Goal: Task Accomplishment & Management: Manage account settings

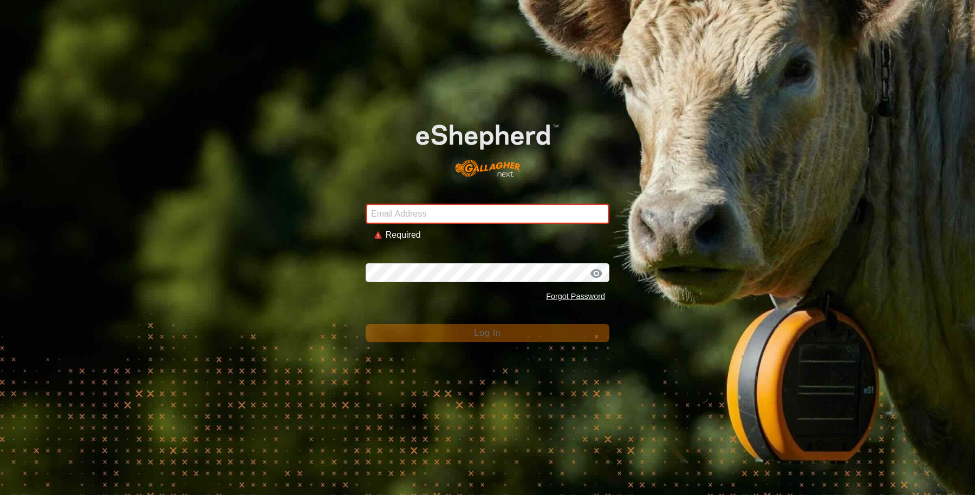
type input "sounness@activ8.net.au"
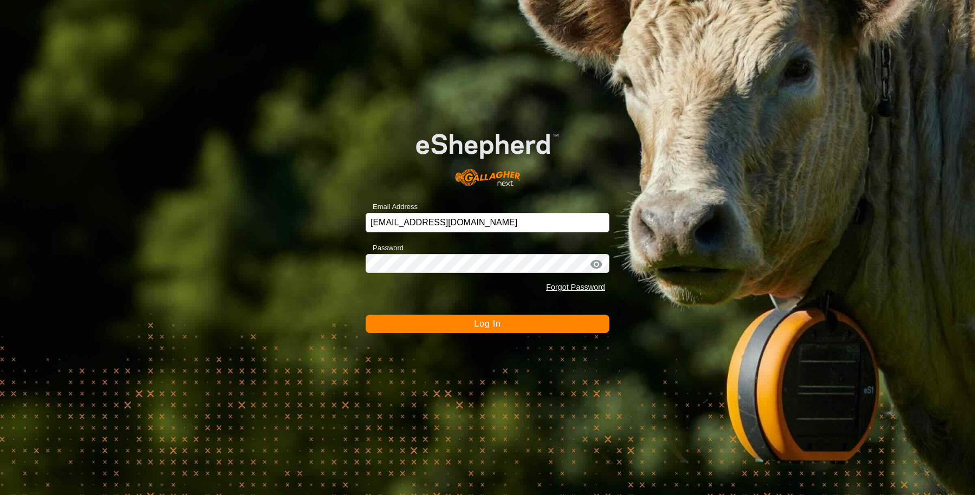
click at [403, 314] on form "Email Address sounness@activ8.net.au Password Forgot Password Log In" at bounding box center [488, 223] width 244 height 221
click at [404, 324] on button "Log In" at bounding box center [488, 324] width 244 height 18
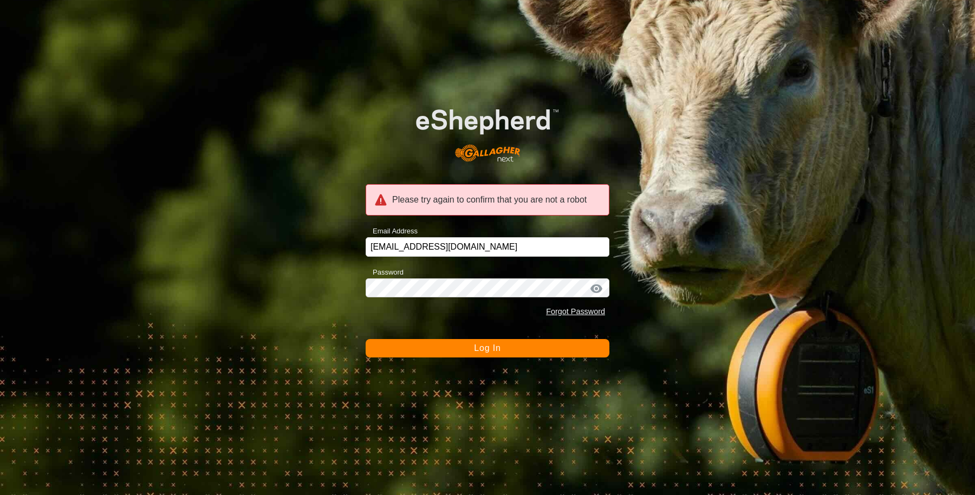
click at [402, 342] on button "Log In" at bounding box center [488, 348] width 244 height 18
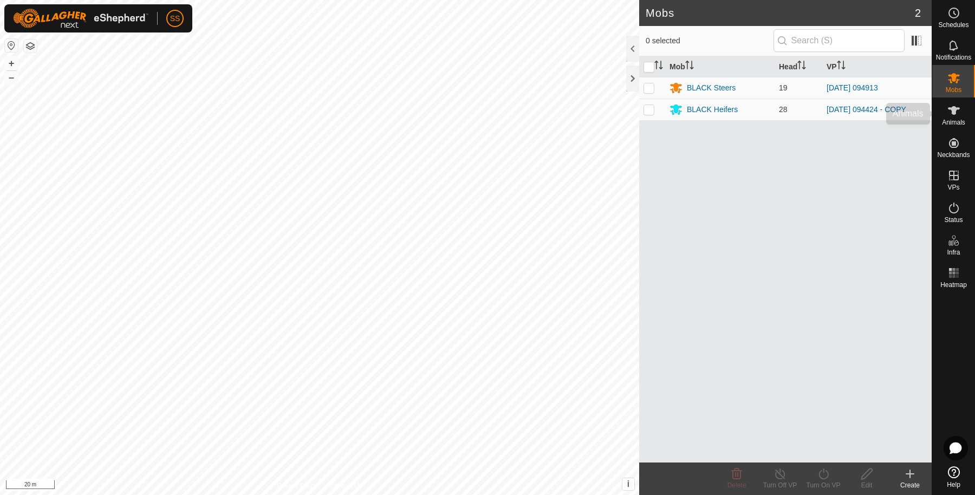
click at [942, 112] on div "Animals" at bounding box center [954, 114] width 43 height 33
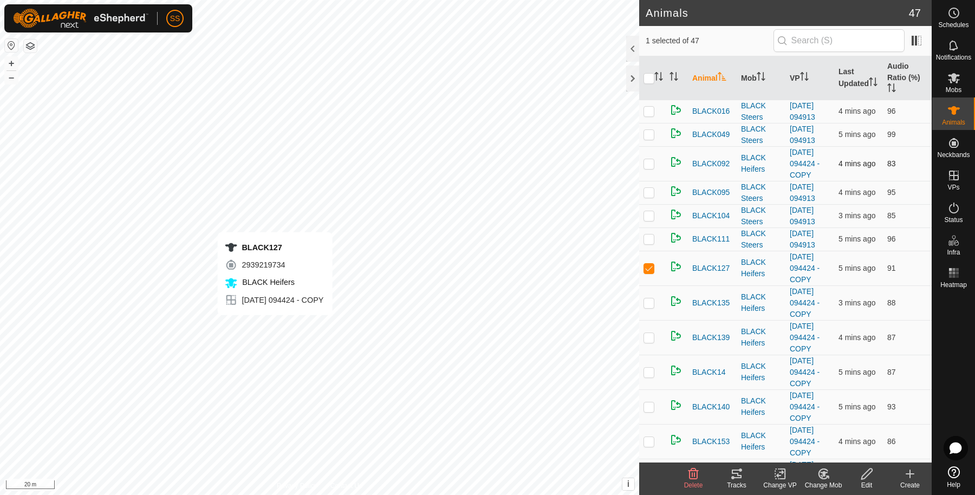
checkbox input "false"
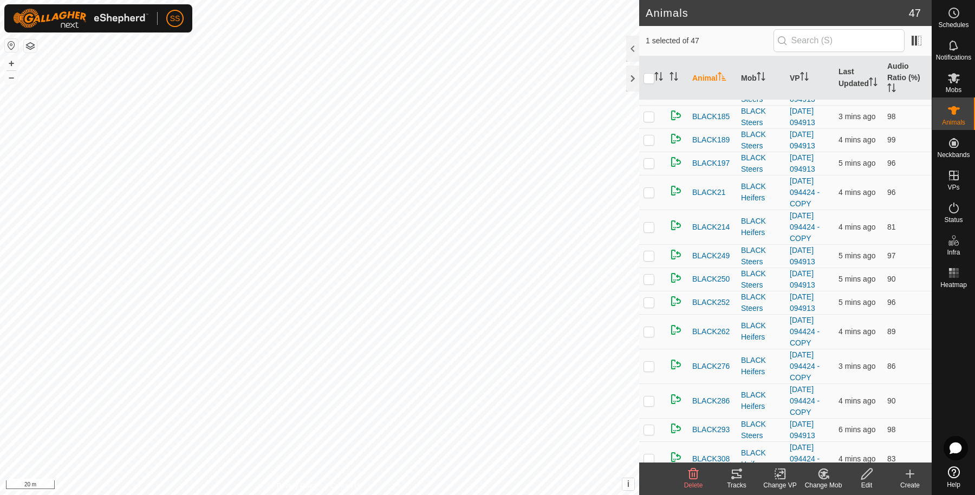
scroll to position [722, 0]
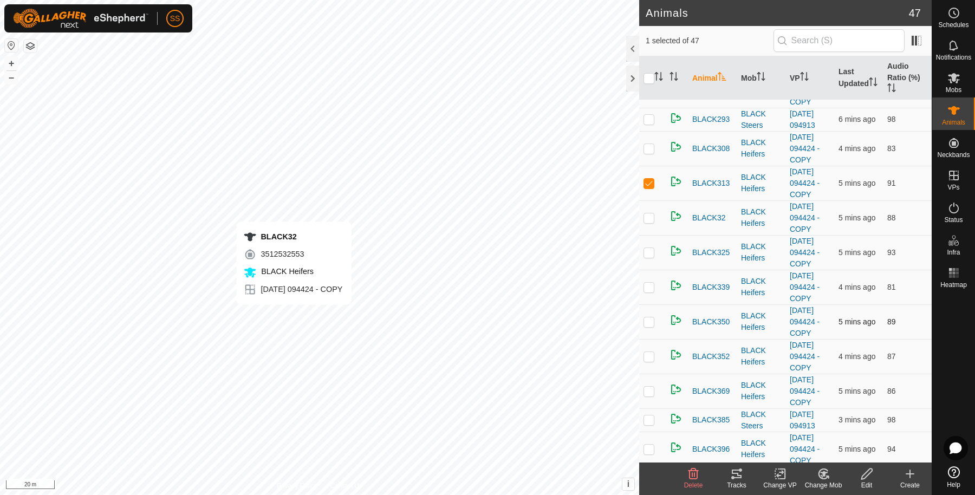
checkbox input "false"
checkbox input "true"
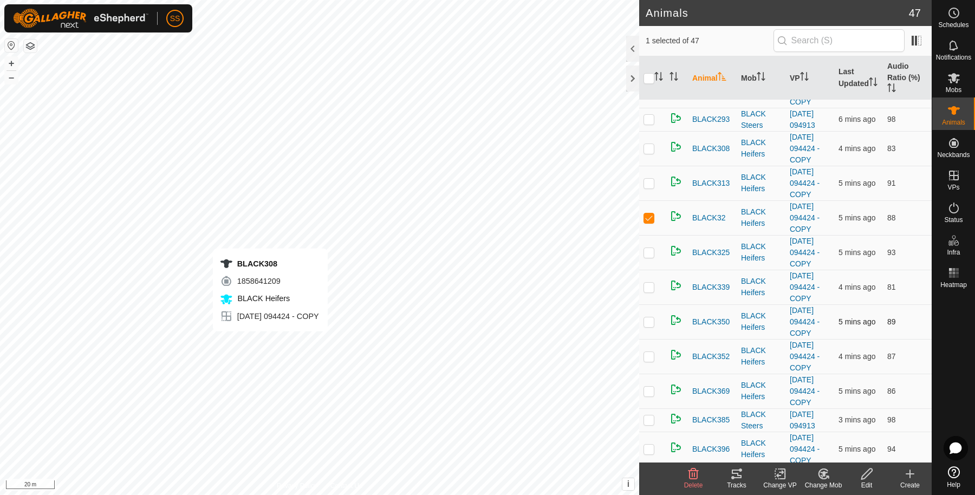
checkbox input "true"
checkbox input "false"
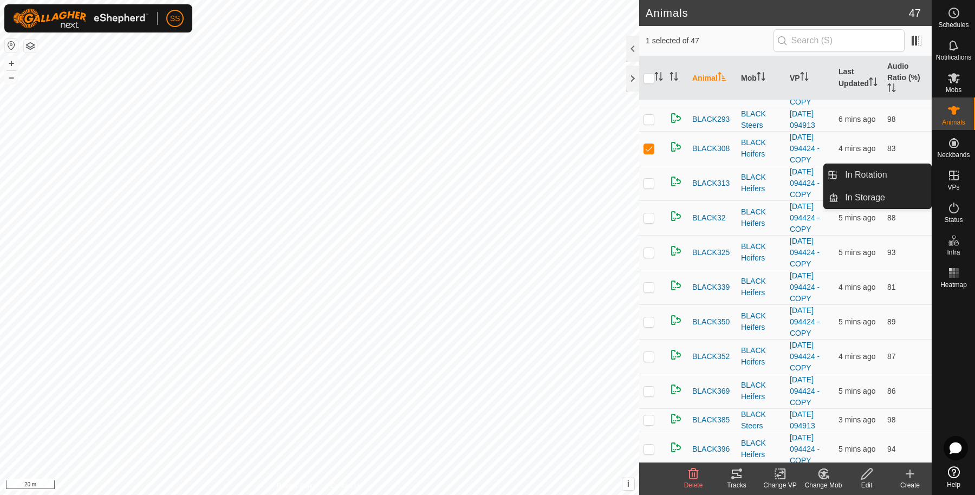
click at [954, 180] on icon at bounding box center [954, 175] width 13 height 13
click at [845, 179] on link "In Rotation" at bounding box center [885, 175] width 93 height 22
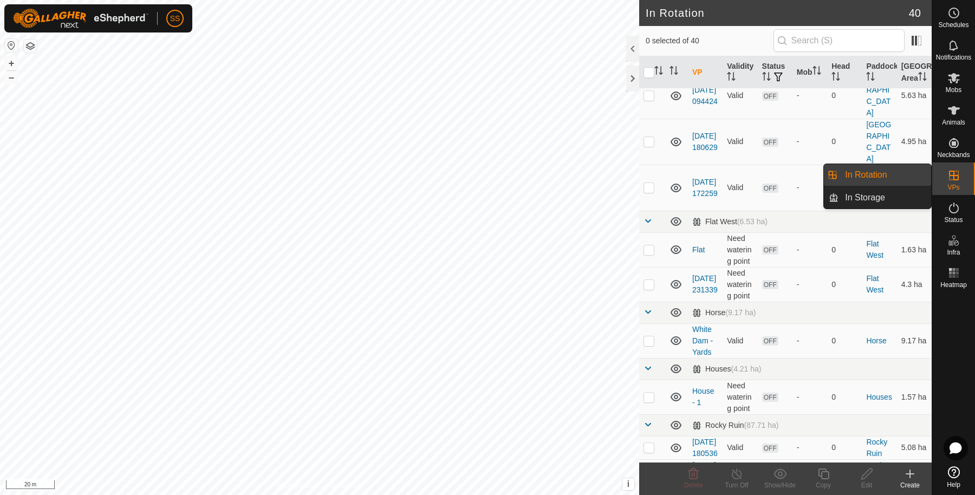
scroll to position [1179, 0]
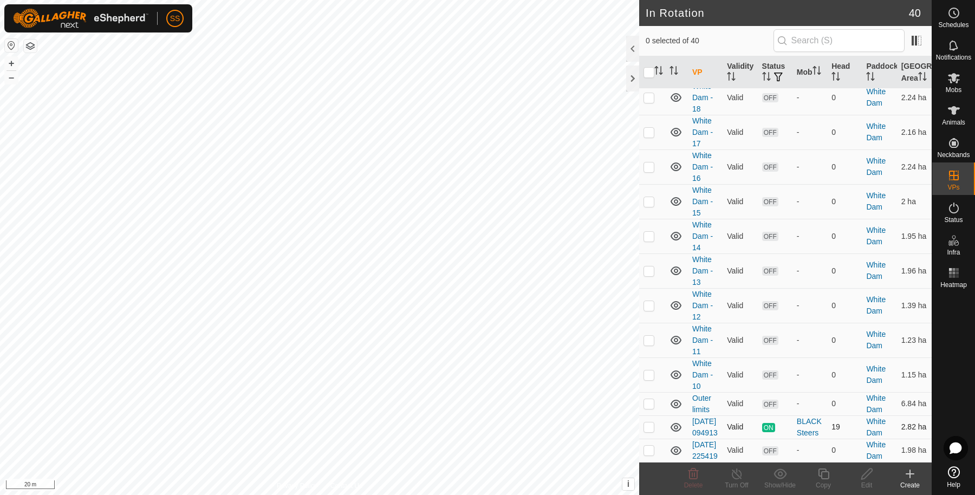
click at [649, 423] on p-checkbox at bounding box center [649, 427] width 11 height 9
click at [654, 423] on p-checkbox at bounding box center [649, 427] width 11 height 9
checkbox input "false"
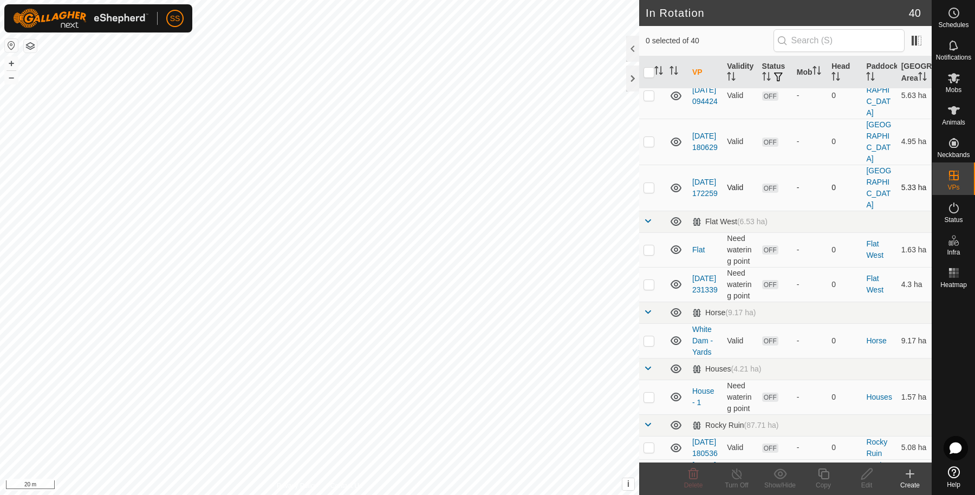
scroll to position [180, 0]
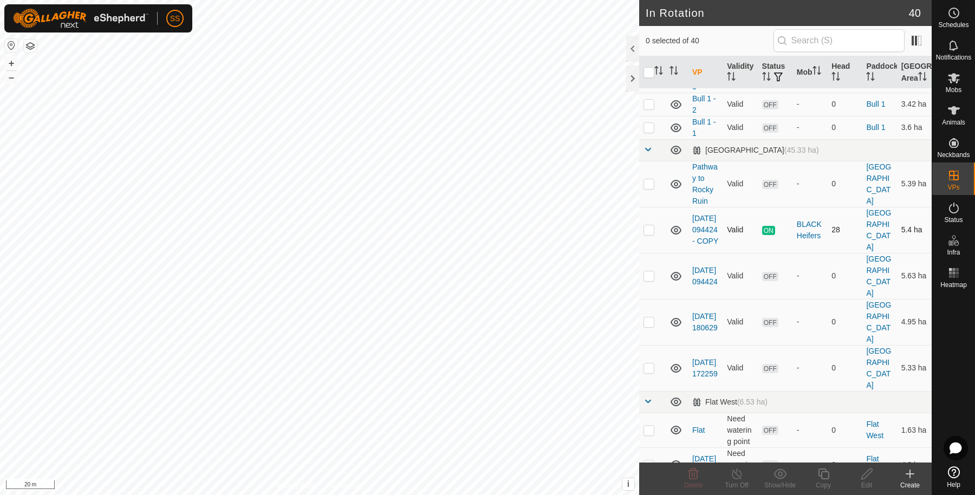
click at [650, 234] on p-checkbox at bounding box center [649, 229] width 11 height 9
checkbox input "true"
click at [831, 475] on copy-svg-icon at bounding box center [823, 474] width 43 height 13
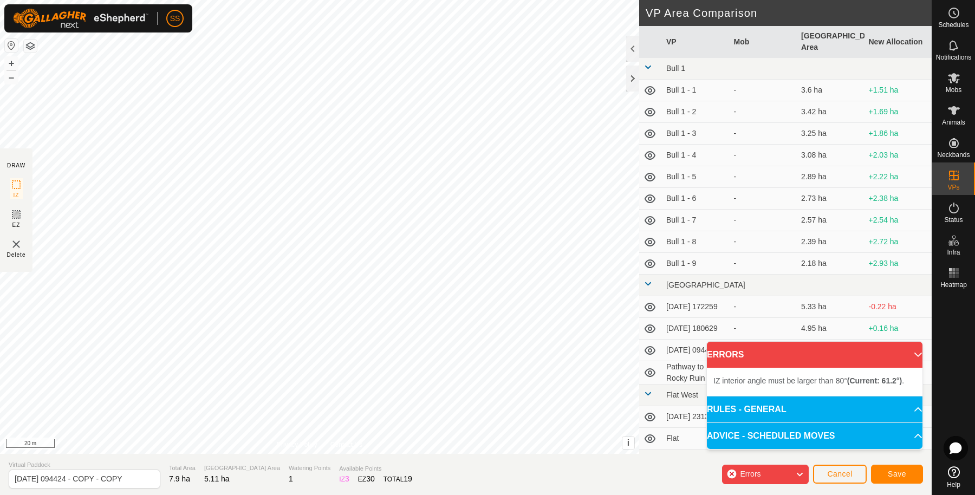
click at [224, 295] on div "IZ interior angle must be larger than 80° (Current: 61.2°) . + – ⇧ i This appli…" at bounding box center [319, 227] width 639 height 454
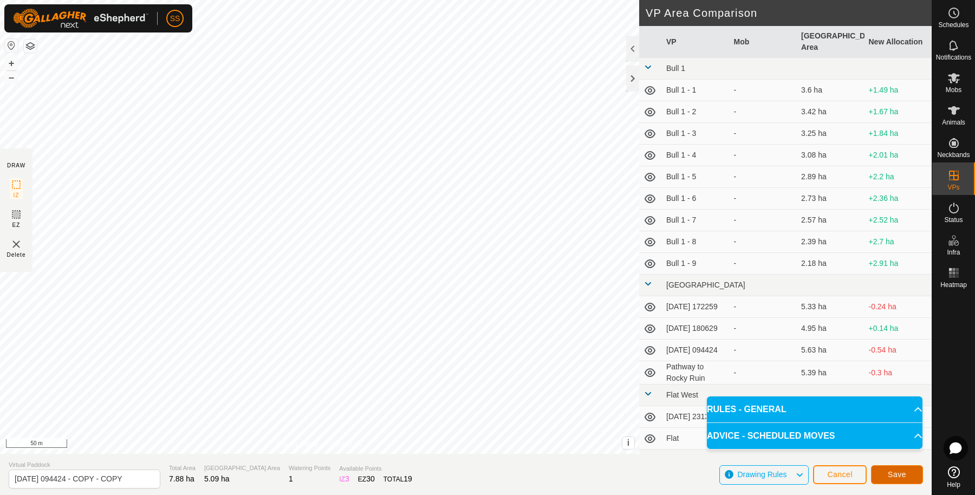
click at [902, 469] on button "Save" at bounding box center [897, 474] width 52 height 19
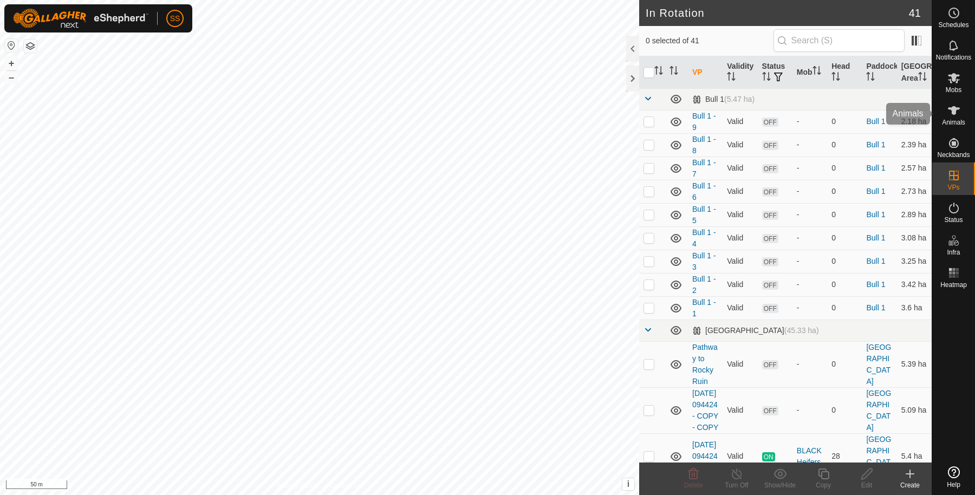
click at [956, 119] on span "Animals" at bounding box center [953, 122] width 23 height 7
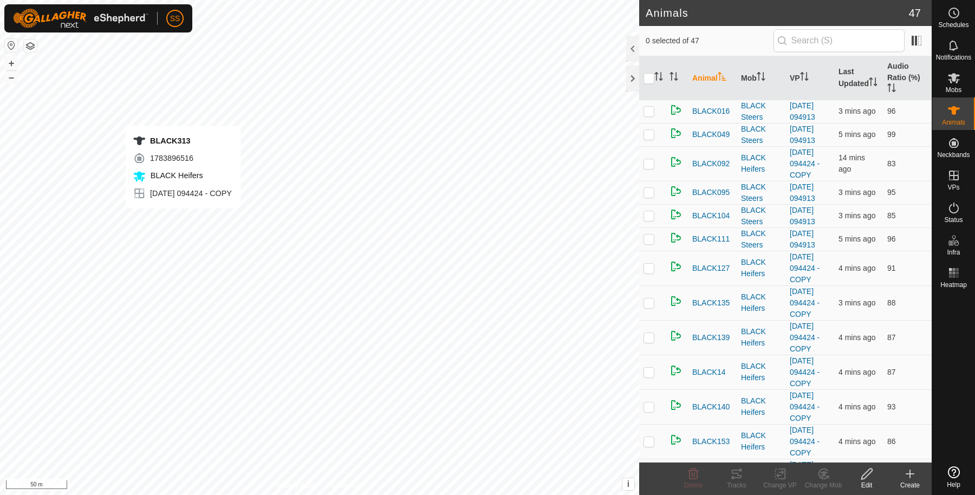
checkbox input "true"
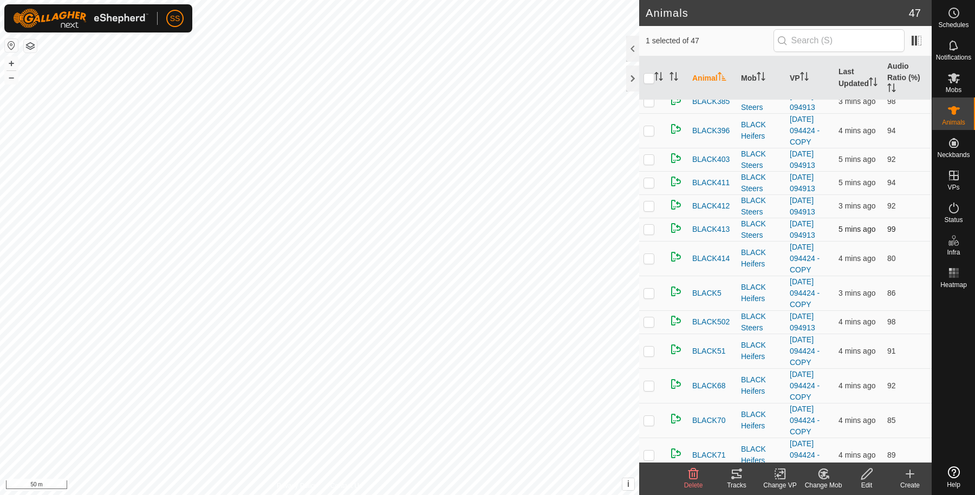
scroll to position [680, 0]
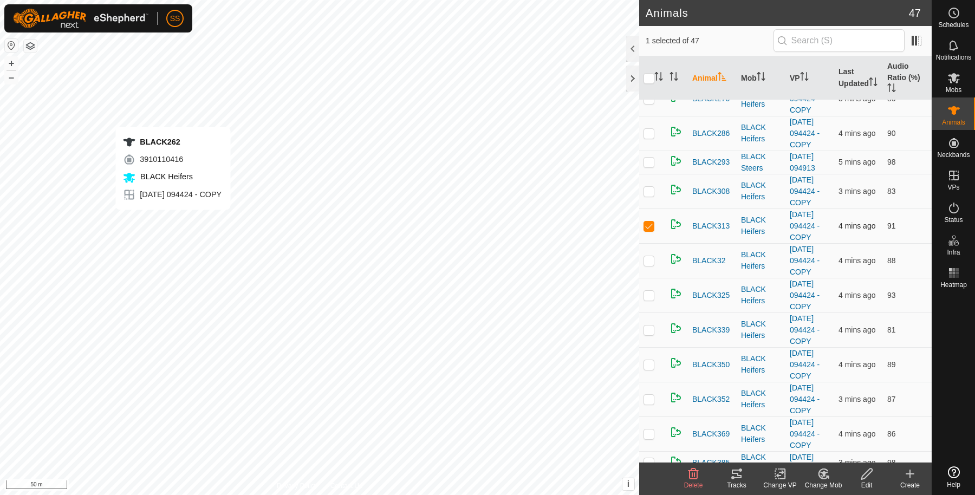
checkbox input "true"
checkbox input "false"
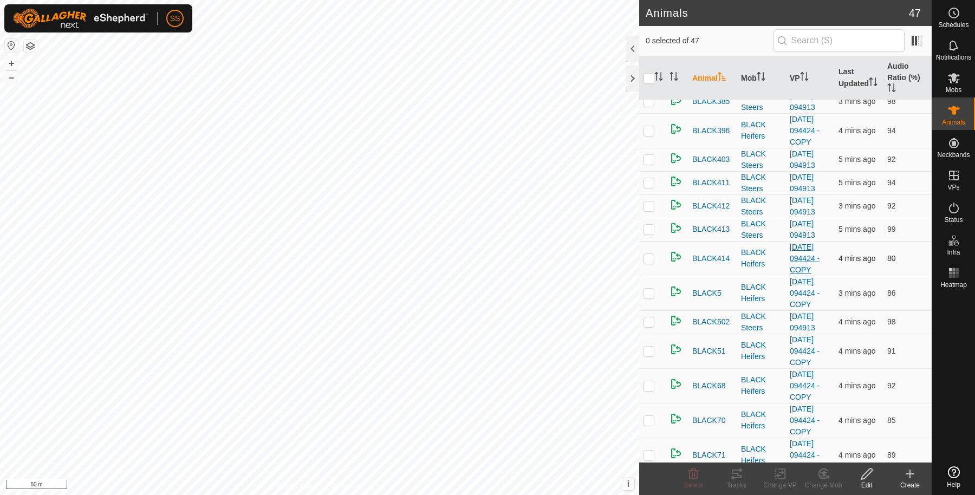
scroll to position [0, 0]
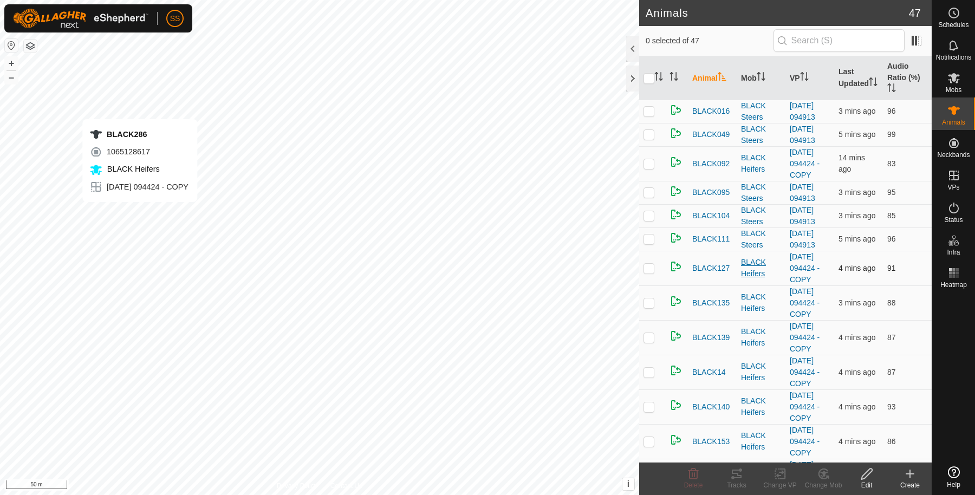
checkbox input "true"
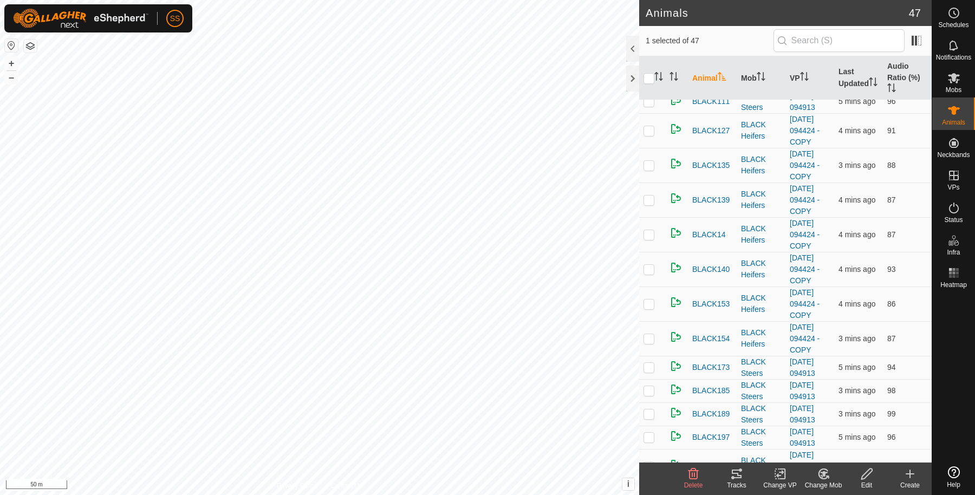
scroll to position [499, 0]
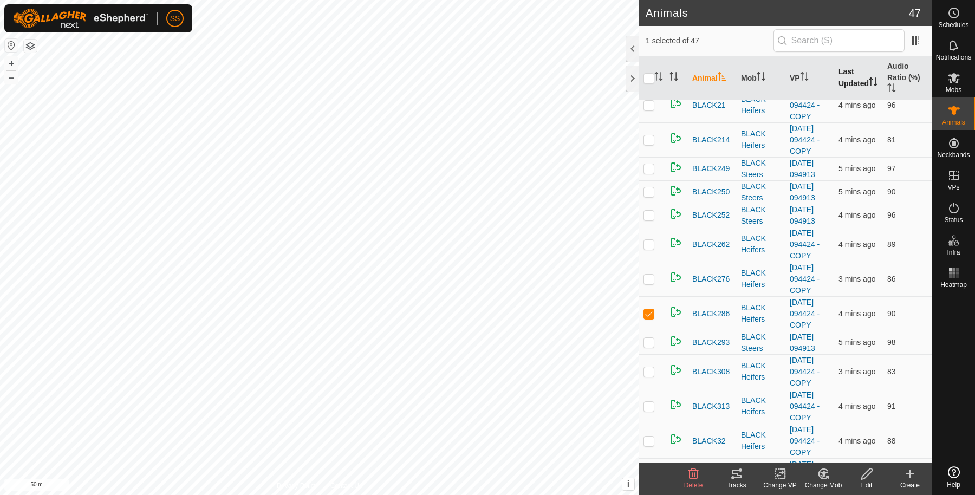
click at [847, 82] on th "Last Updated" at bounding box center [858, 78] width 49 height 44
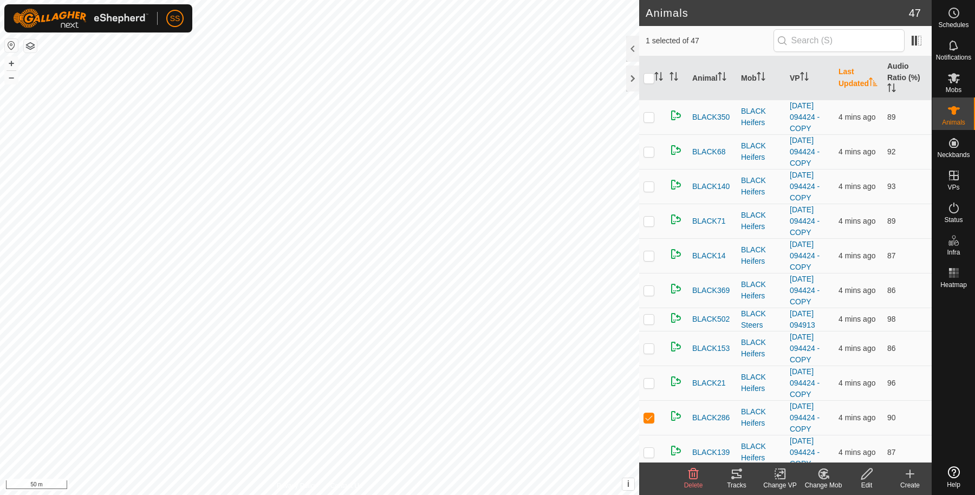
scroll to position [0, 0]
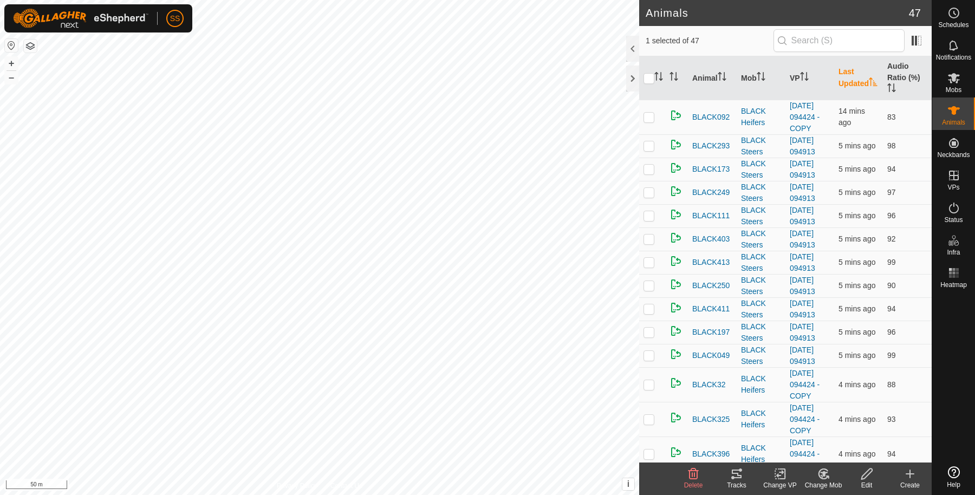
click at [847, 80] on th "Last Updated" at bounding box center [858, 78] width 49 height 44
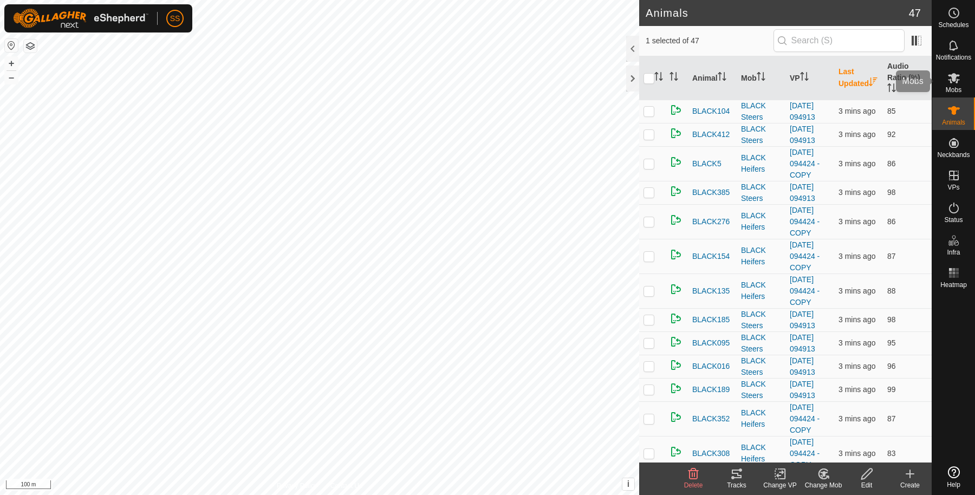
click at [961, 76] on es-mob-svg-icon at bounding box center [954, 77] width 20 height 17
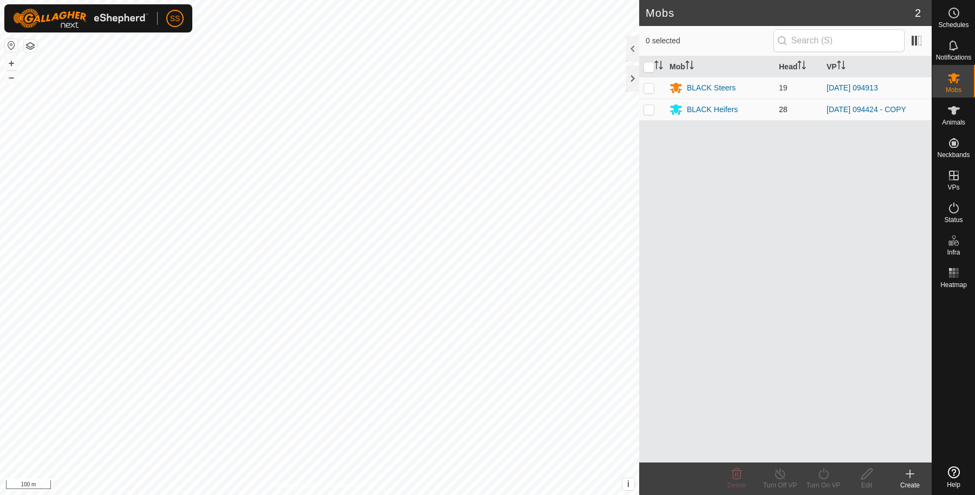
click at [650, 108] on p-checkbox at bounding box center [649, 109] width 11 height 9
checkbox input "true"
click at [824, 473] on icon at bounding box center [824, 474] width 14 height 13
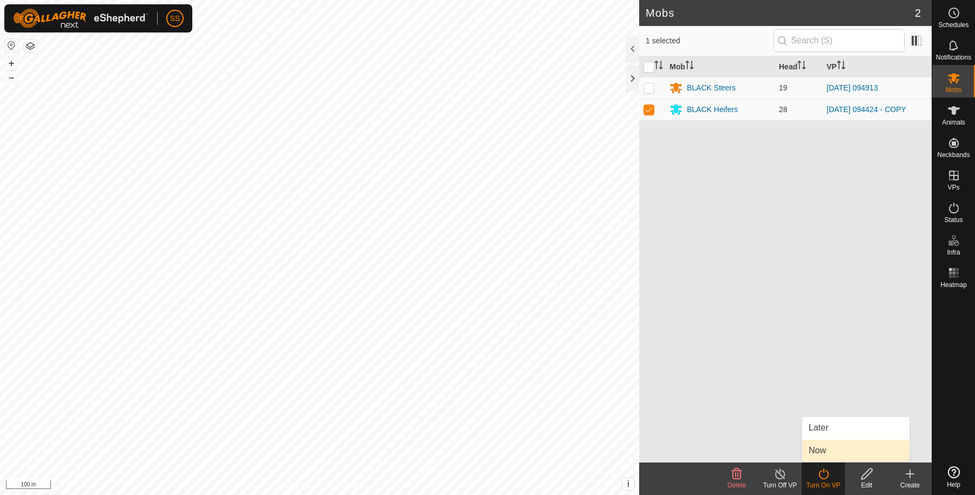
click at [843, 455] on link "Now" at bounding box center [856, 451] width 107 height 22
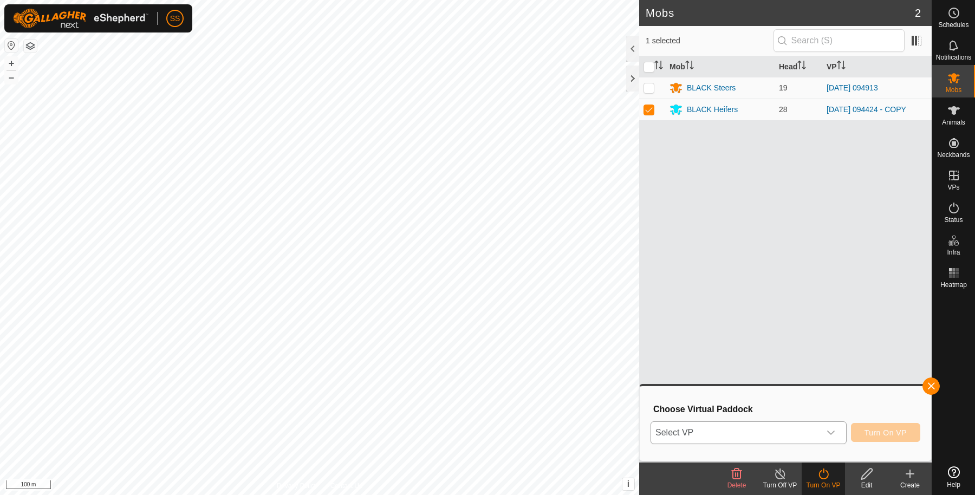
click at [761, 424] on span "Select VP" at bounding box center [735, 433] width 169 height 22
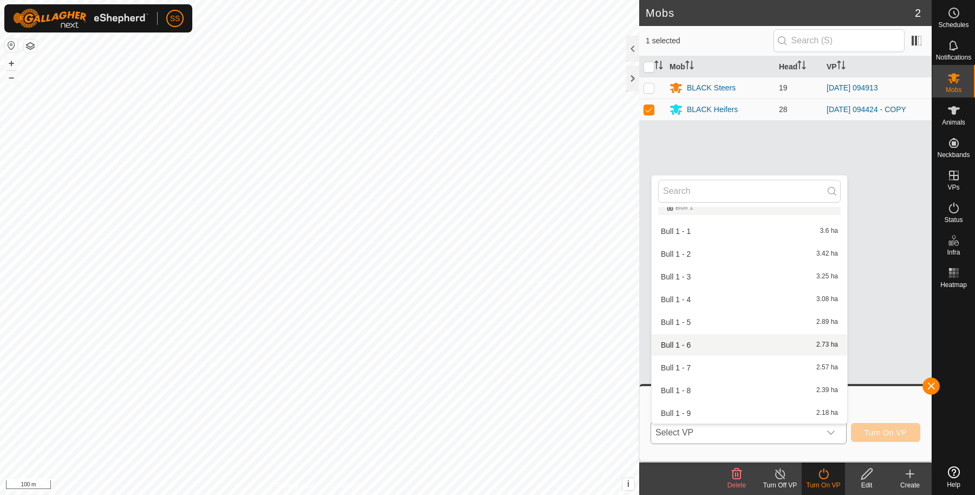
scroll to position [192, 0]
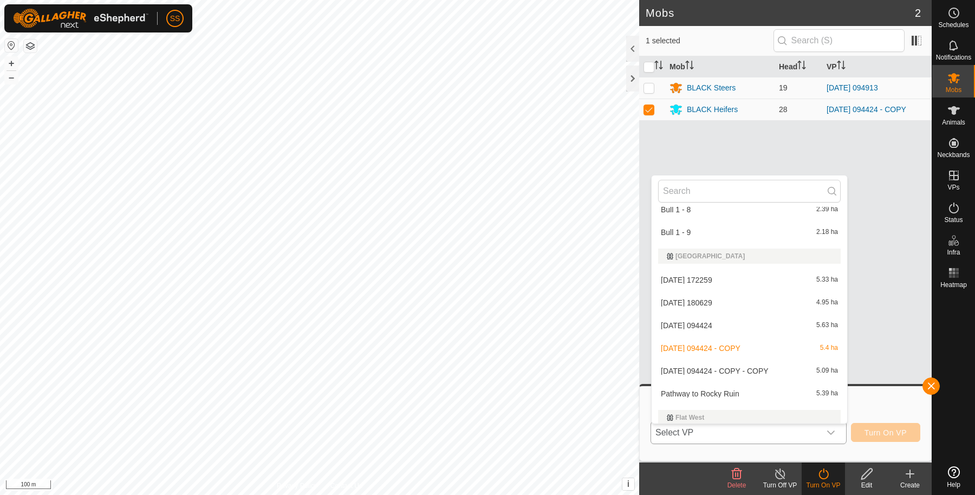
click at [733, 369] on li "2025-08-12 094424 - COPY - COPY 5.09 ha" at bounding box center [750, 371] width 196 height 22
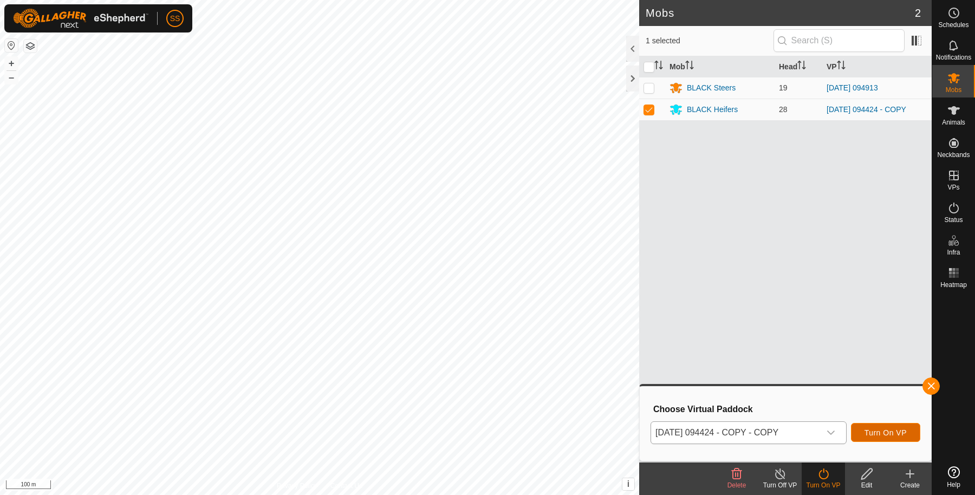
click at [887, 439] on button "Turn On VP" at bounding box center [885, 432] width 69 height 19
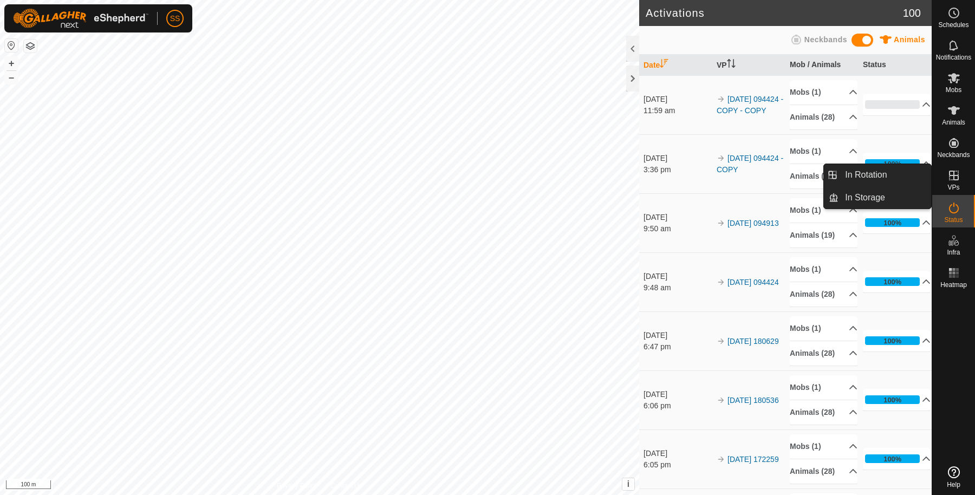
click at [910, 173] on link "In Rotation" at bounding box center [885, 175] width 93 height 22
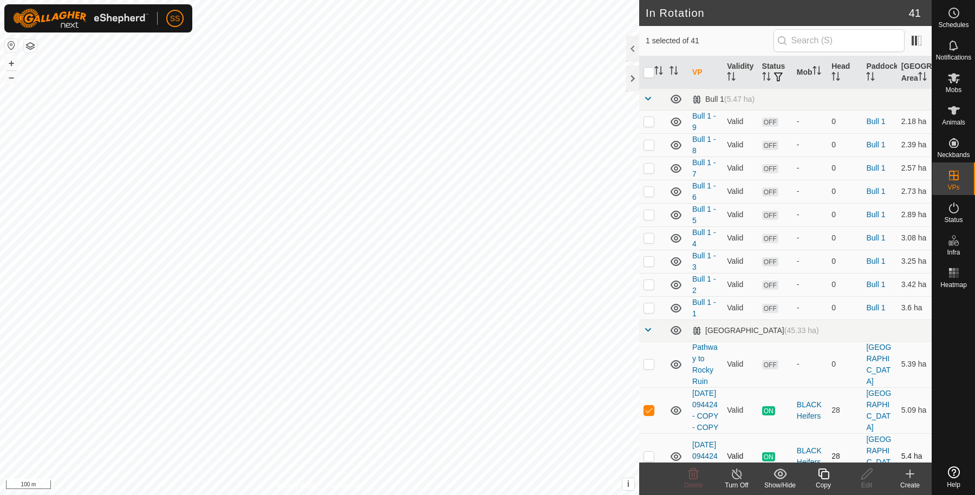
scroll to position [180, 0]
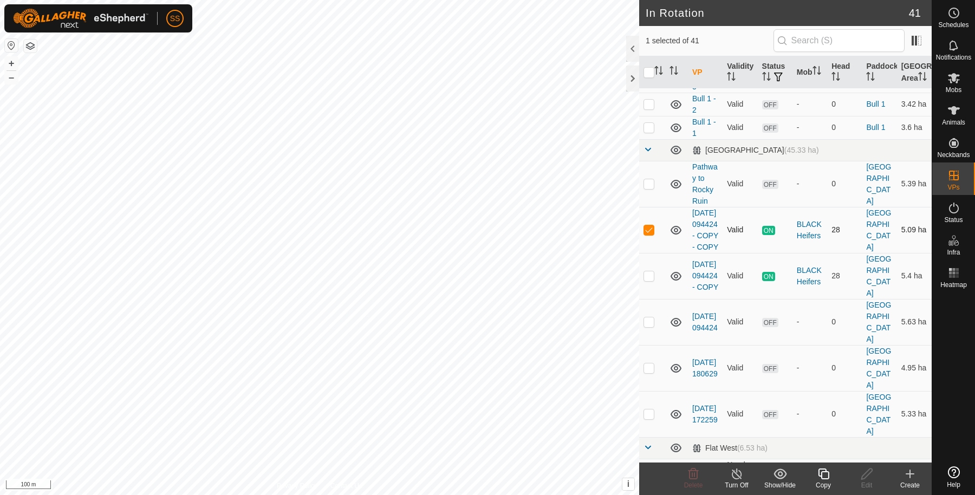
click at [648, 234] on p-checkbox at bounding box center [649, 229] width 11 height 9
checkbox input "false"
click at [647, 188] on p-checkbox at bounding box center [649, 183] width 11 height 9
checkbox input "false"
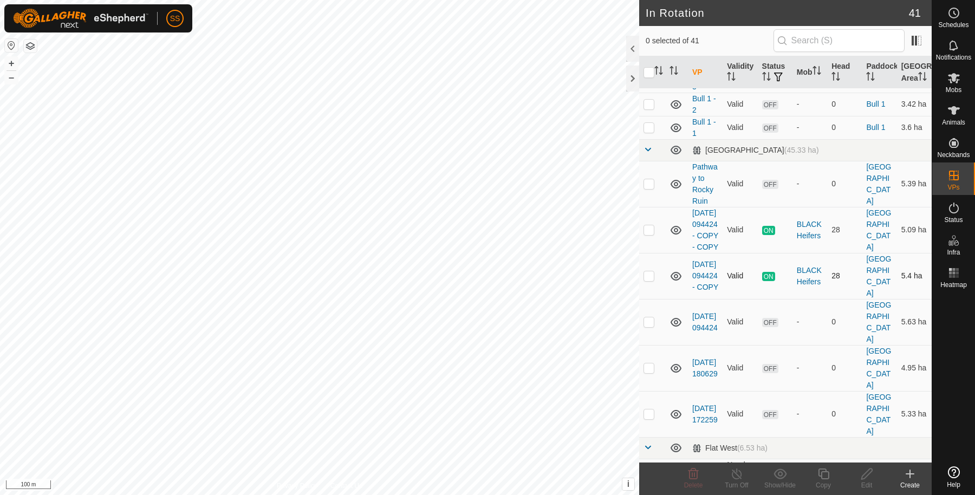
click at [646, 280] on p-checkbox at bounding box center [649, 275] width 11 height 9
click at [649, 280] on p-checkbox at bounding box center [649, 275] width 11 height 9
checkbox input "false"
click at [651, 326] on p-checkbox at bounding box center [649, 322] width 11 height 9
click at [691, 477] on icon at bounding box center [693, 474] width 13 height 13
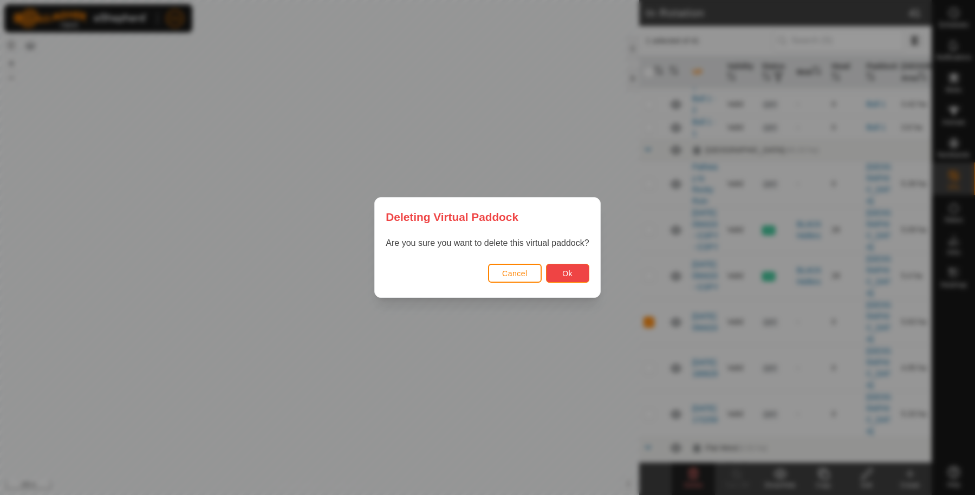
click at [564, 273] on span "Ok" at bounding box center [567, 273] width 10 height 9
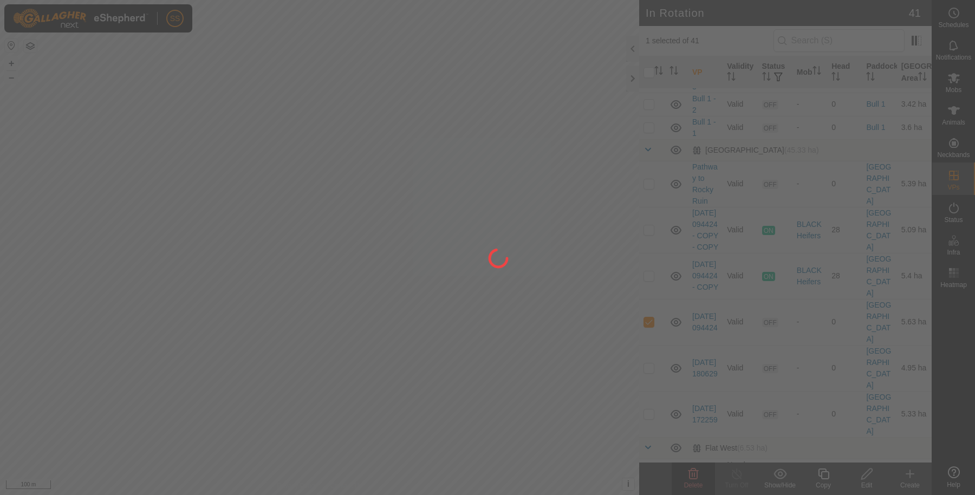
checkbox input "false"
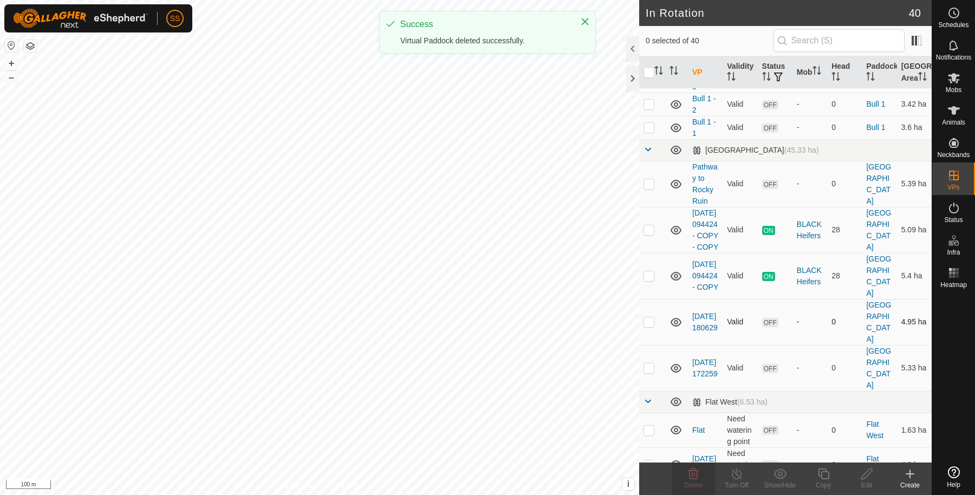
click at [649, 326] on p-checkbox at bounding box center [649, 322] width 11 height 9
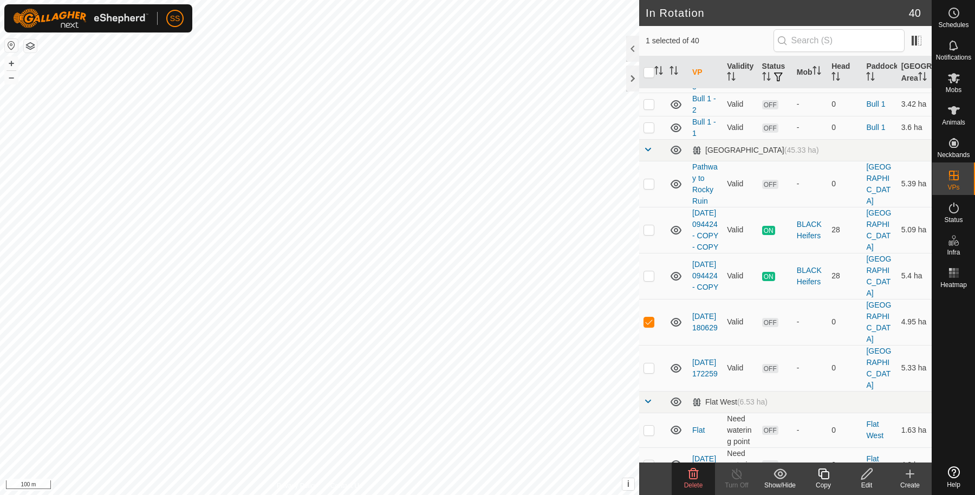
click at [694, 472] on icon at bounding box center [693, 474] width 13 height 13
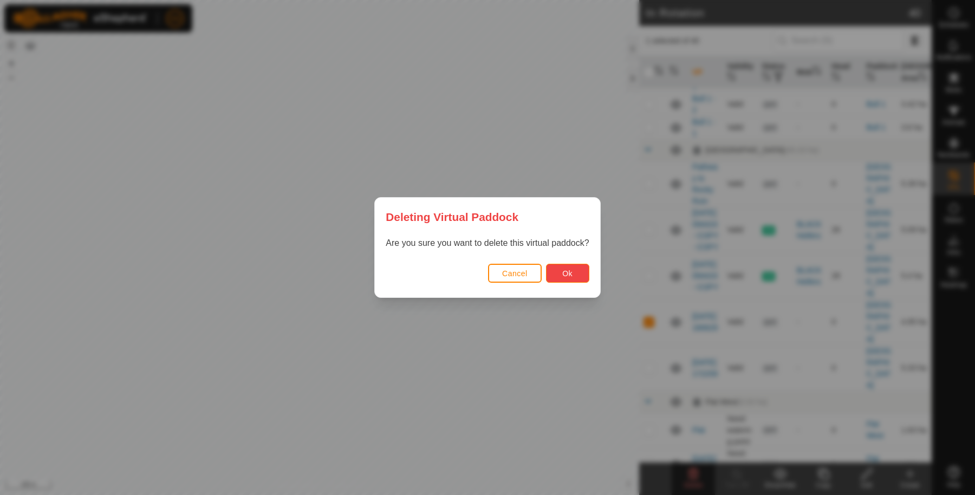
click at [575, 278] on button "Ok" at bounding box center [567, 273] width 43 height 19
checkbox input "false"
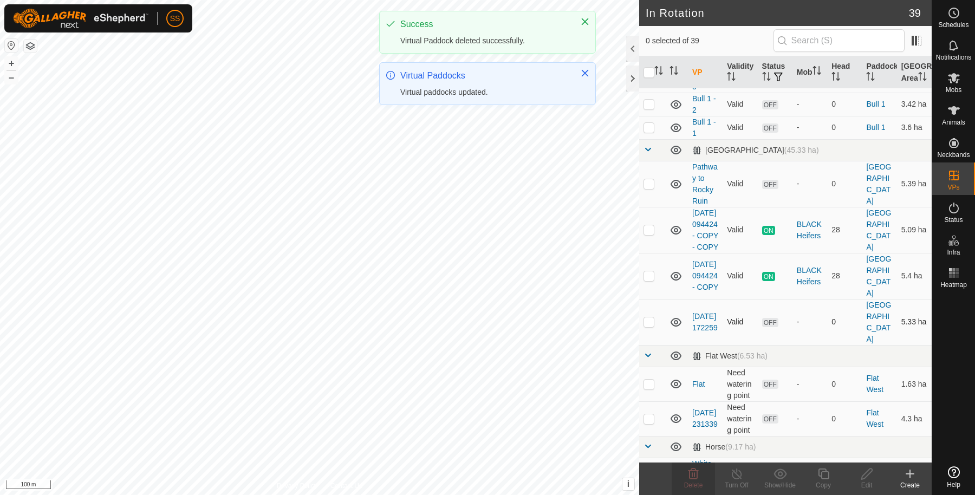
click at [648, 326] on p-checkbox at bounding box center [649, 322] width 11 height 9
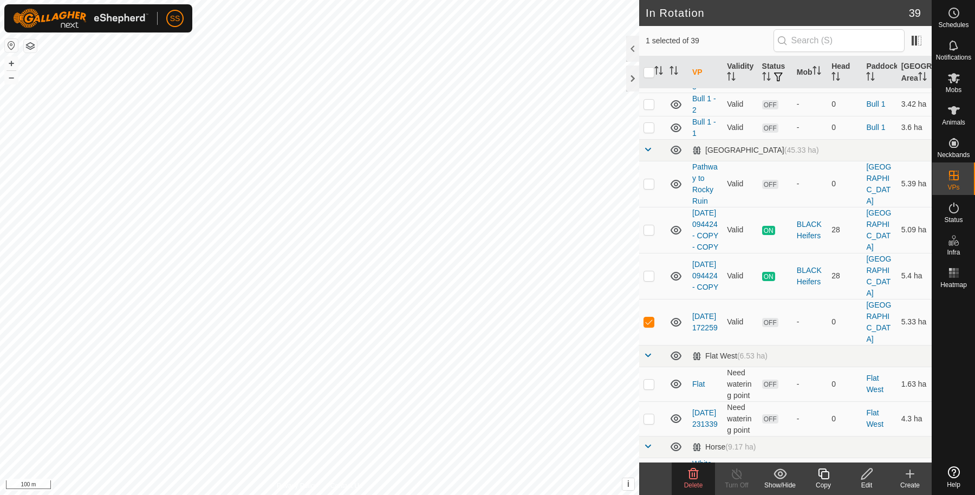
click at [687, 476] on icon at bounding box center [693, 474] width 13 height 13
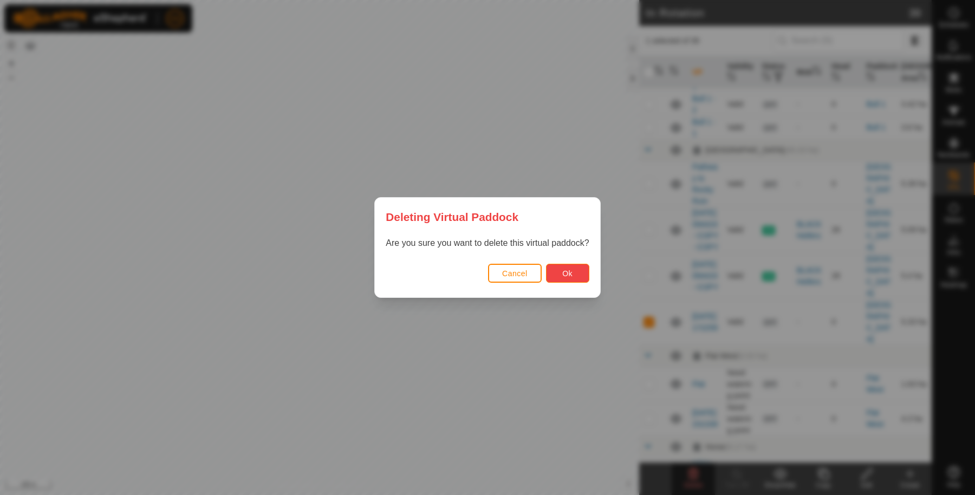
click at [575, 276] on button "Ok" at bounding box center [567, 273] width 43 height 19
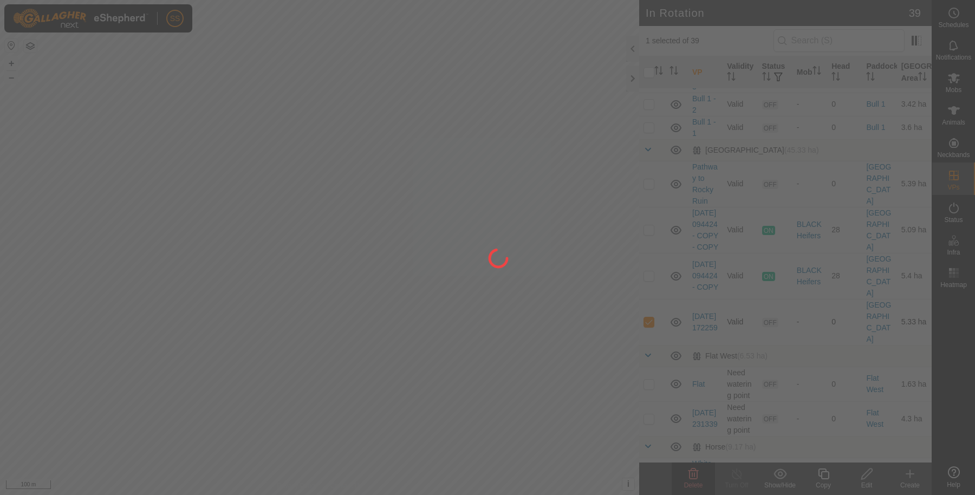
checkbox input "false"
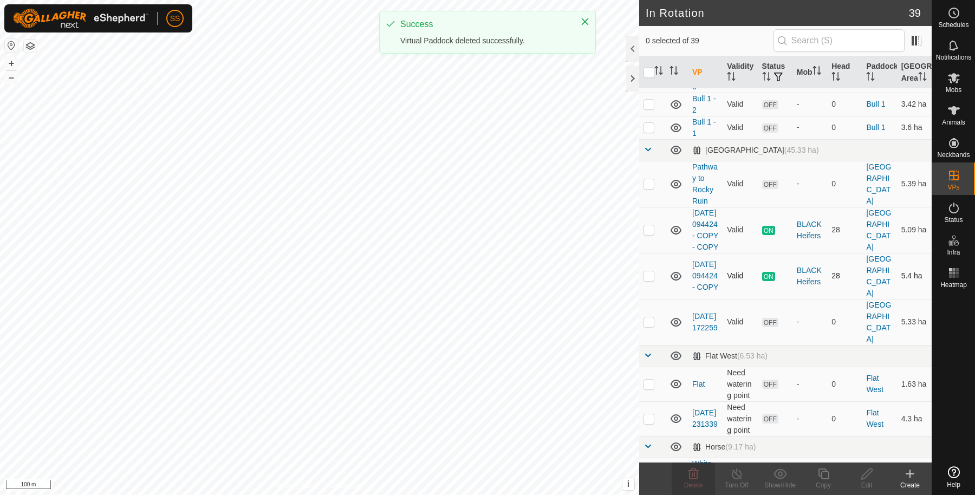
scroll to position [361, 0]
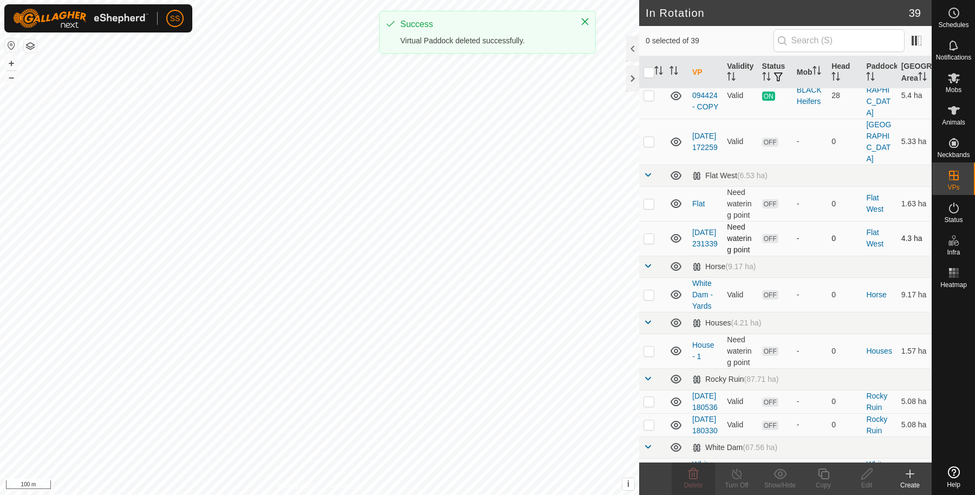
click at [645, 256] on td at bounding box center [652, 238] width 26 height 35
checkbox input "true"
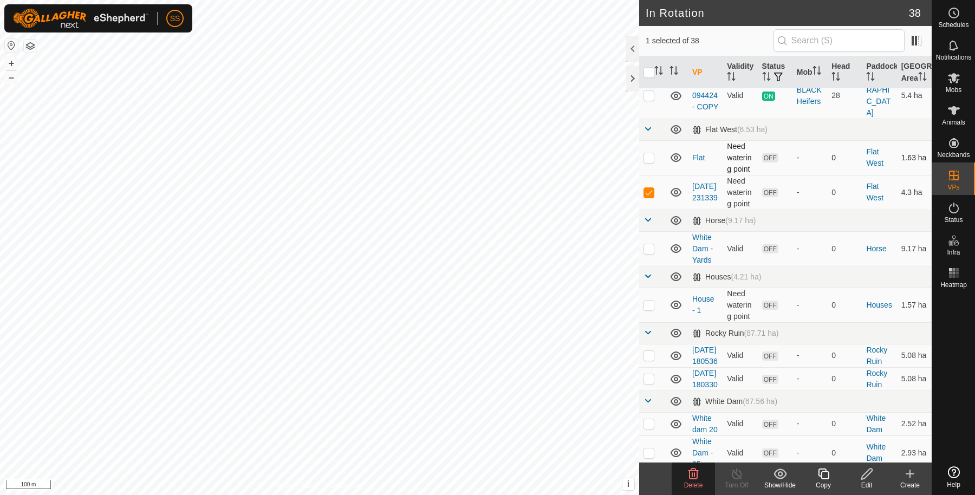
click at [652, 162] on p-checkbox at bounding box center [649, 157] width 11 height 9
checkbox input "true"
click at [652, 210] on td at bounding box center [652, 192] width 26 height 35
checkbox input "false"
click at [688, 477] on icon at bounding box center [693, 474] width 13 height 13
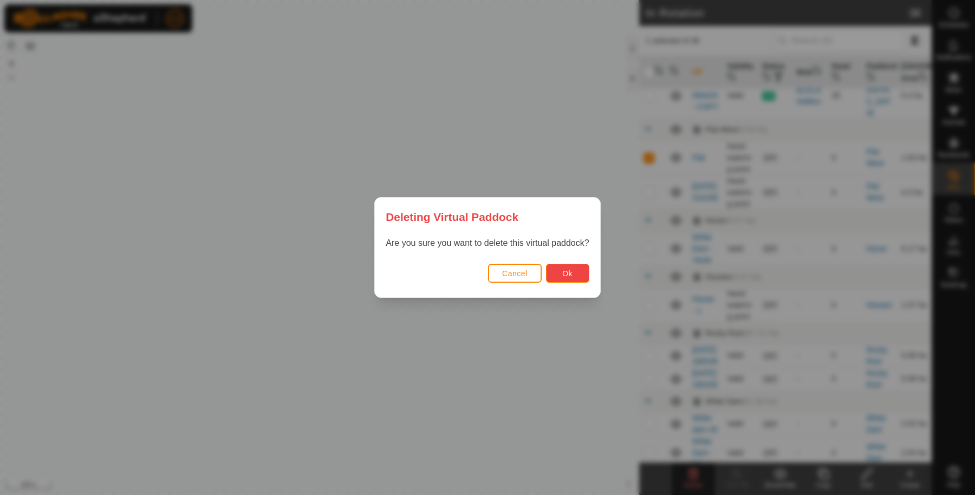
click at [583, 268] on button "Ok" at bounding box center [567, 273] width 43 height 19
checkbox input "false"
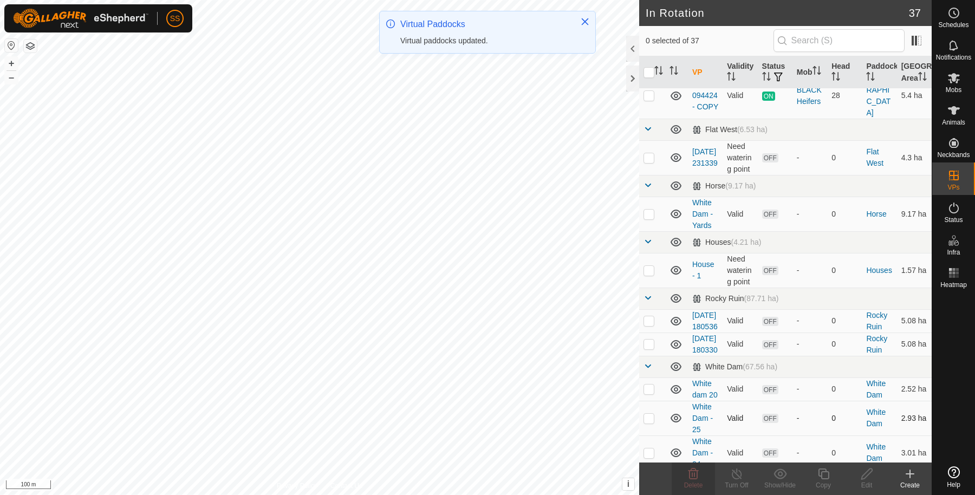
scroll to position [542, 0]
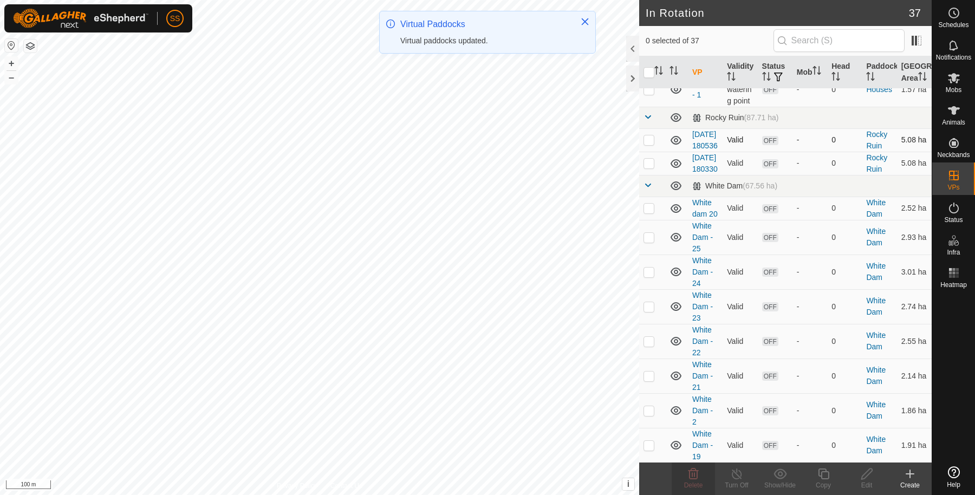
click at [655, 152] on td at bounding box center [652, 139] width 26 height 23
checkbox input "true"
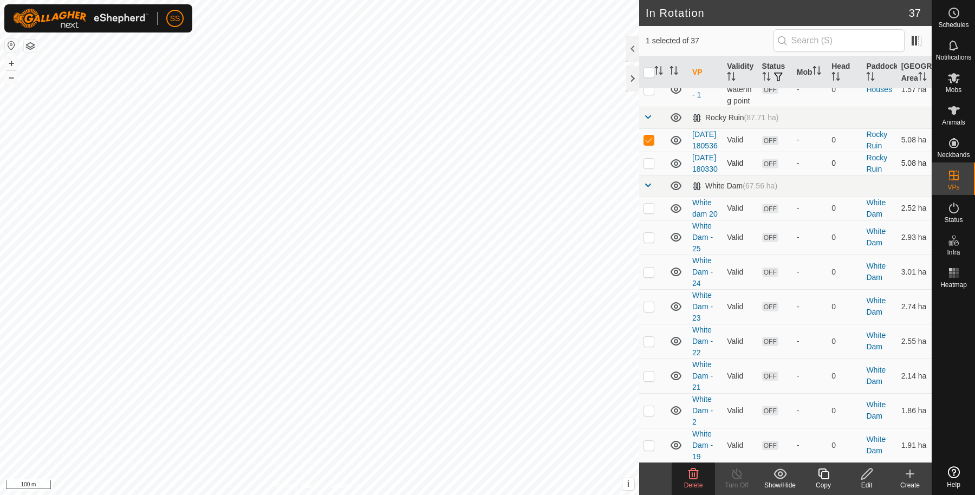
click at [649, 167] on p-checkbox at bounding box center [649, 163] width 11 height 9
checkbox input "true"
click at [645, 144] on p-checkbox at bounding box center [649, 139] width 11 height 9
checkbox input "false"
click at [694, 471] on icon at bounding box center [693, 474] width 13 height 13
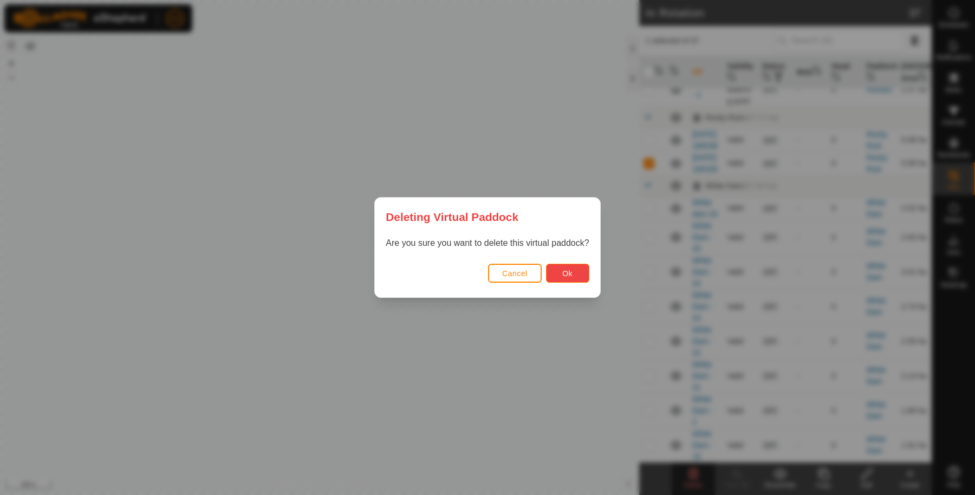
click at [565, 273] on span "Ok" at bounding box center [567, 273] width 10 height 9
checkbox input "false"
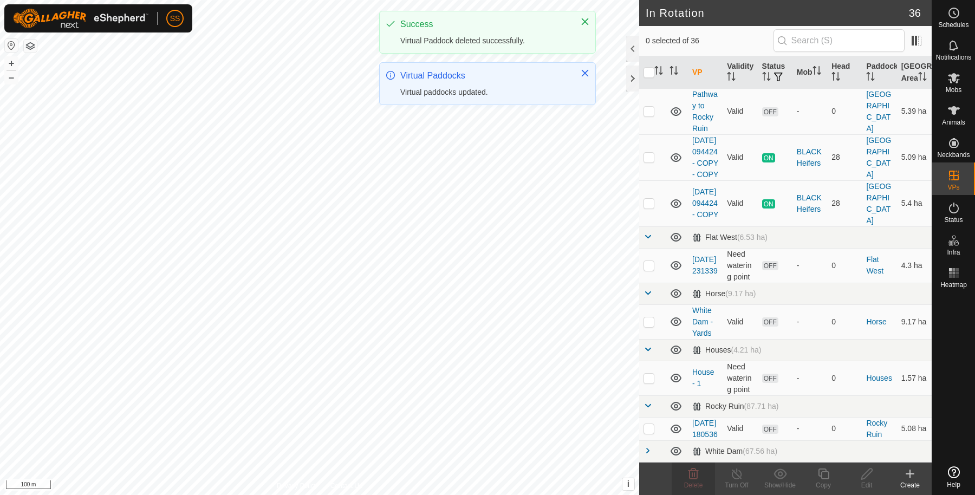
scroll to position [340, 0]
click at [648, 248] on td at bounding box center [652, 265] width 26 height 35
checkbox input "true"
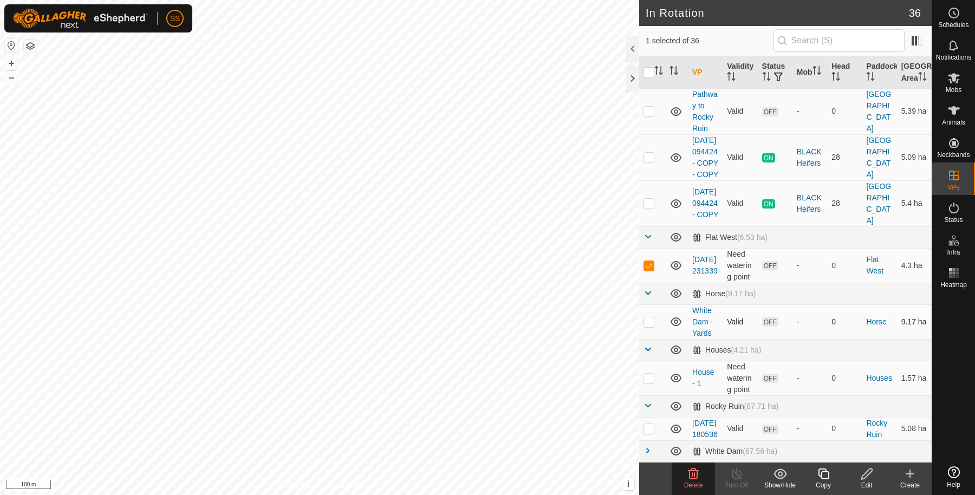
click at [646, 318] on p-checkbox at bounding box center [649, 322] width 11 height 9
checkbox input "true"
click at [644, 261] on p-checkbox at bounding box center [649, 265] width 11 height 9
checkbox input "false"
click at [650, 374] on p-checkbox at bounding box center [649, 378] width 11 height 9
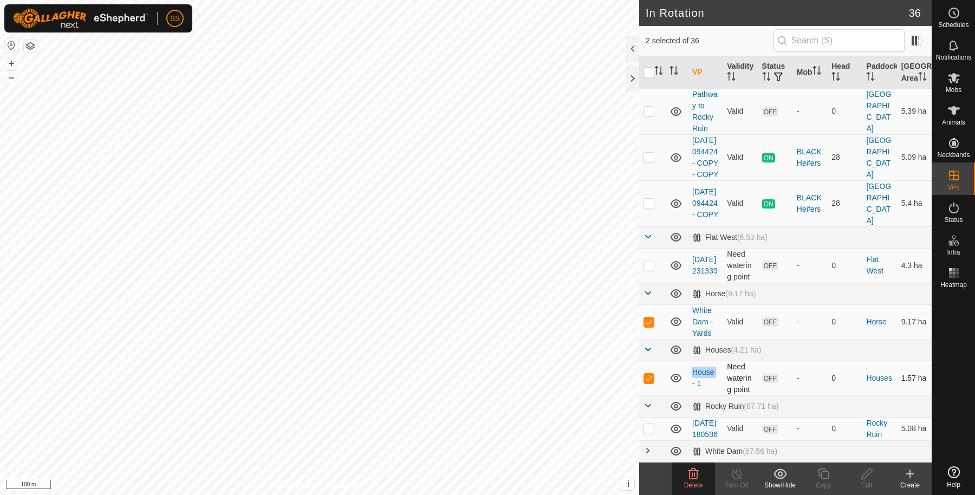
click at [650, 374] on p-checkbox at bounding box center [649, 378] width 11 height 9
checkbox input "false"
click at [646, 417] on td at bounding box center [652, 428] width 26 height 23
checkbox input "true"
click at [646, 318] on p-checkbox at bounding box center [649, 322] width 11 height 9
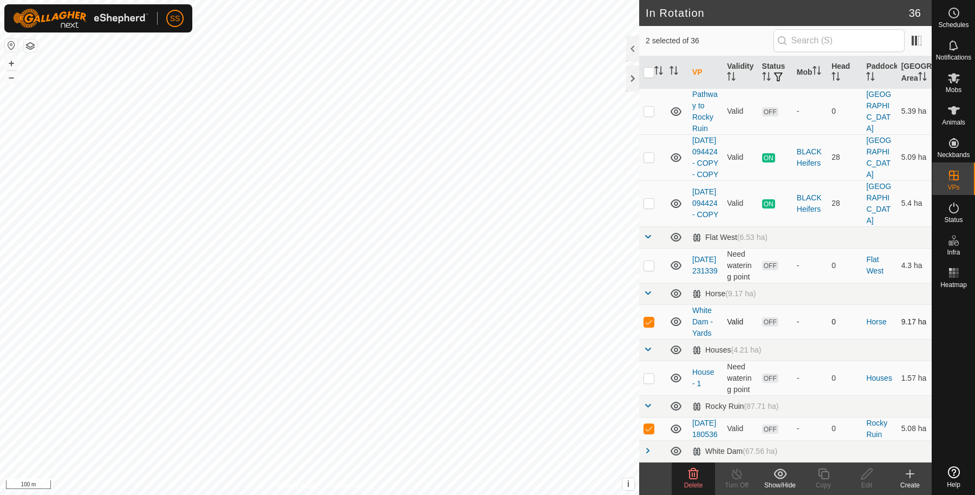
checkbox input "false"
click at [690, 473] on icon at bounding box center [694, 474] width 10 height 11
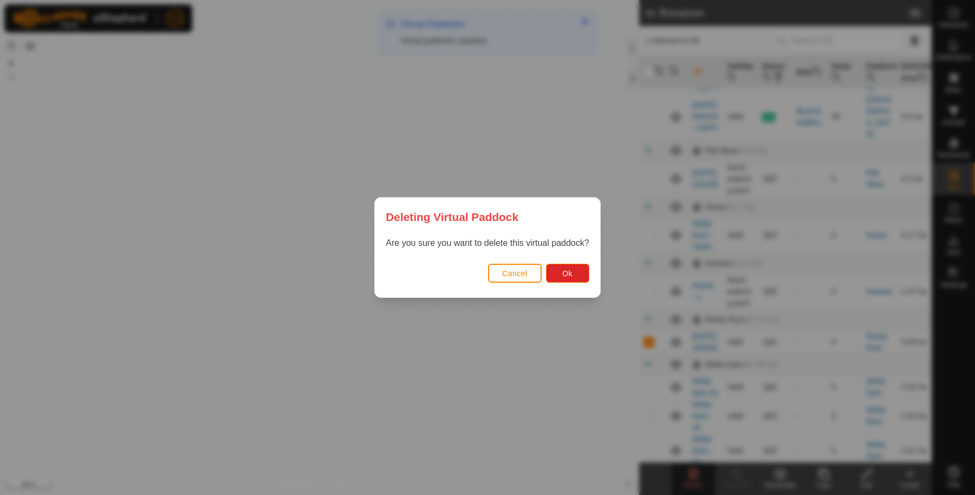
click at [593, 283] on div "Cancel Ok" at bounding box center [487, 279] width 225 height 37
click at [586, 277] on button "Ok" at bounding box center [567, 273] width 43 height 19
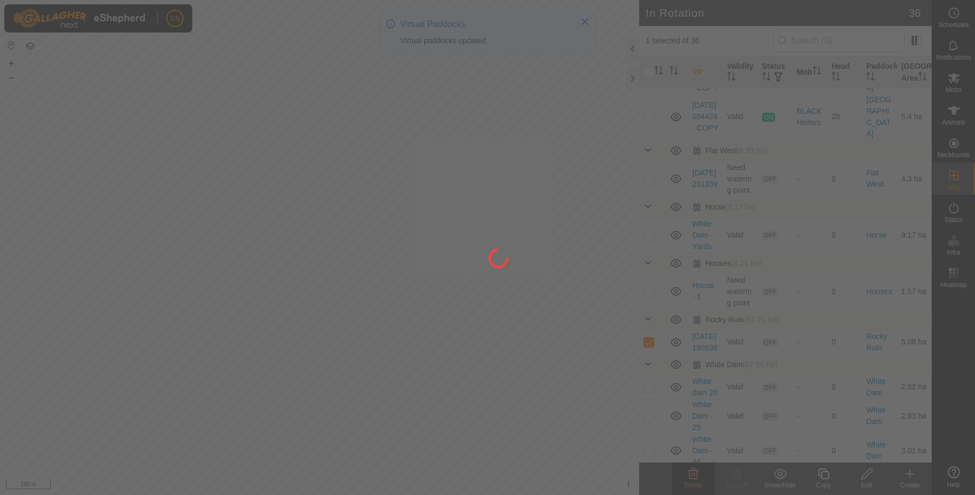
checkbox input "false"
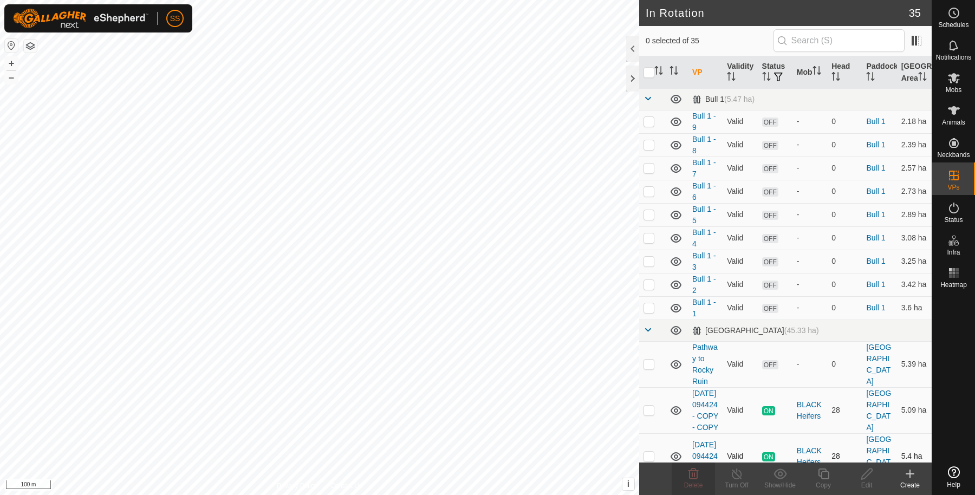
scroll to position [180, 0]
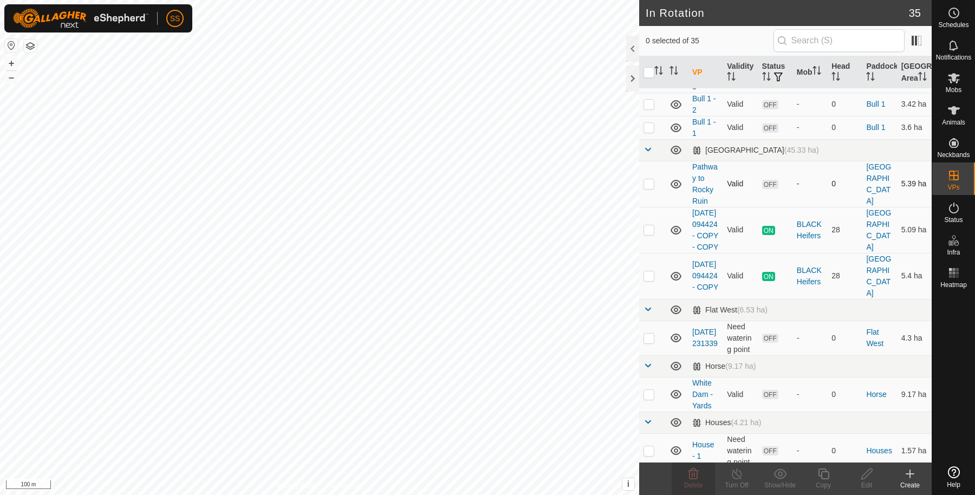
click at [651, 188] on p-checkbox at bounding box center [649, 183] width 11 height 9
checkbox input "true"
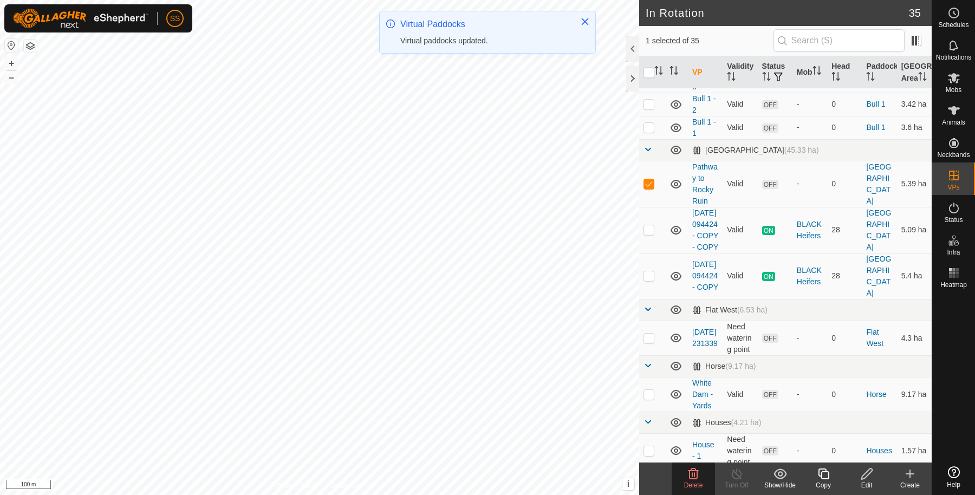
click at [684, 480] on delete-svg-icon at bounding box center [693, 474] width 43 height 13
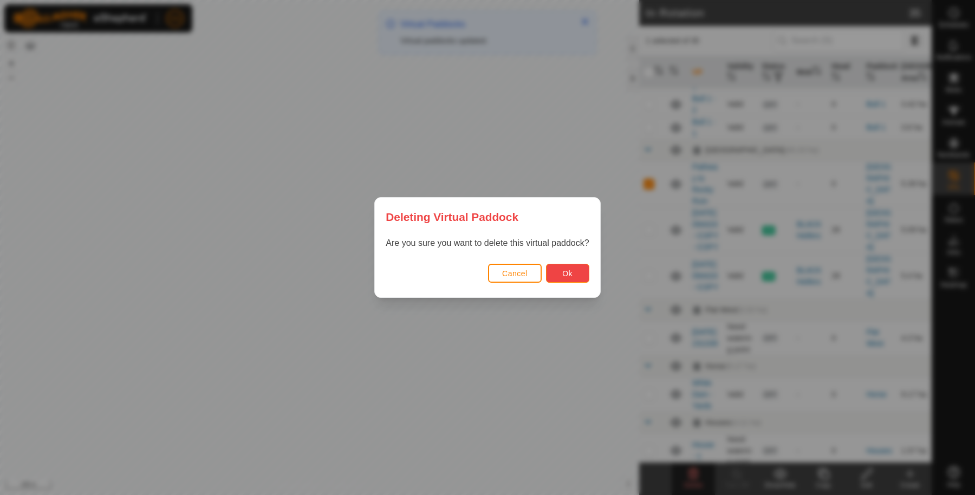
click at [574, 266] on button "Ok" at bounding box center [567, 273] width 43 height 19
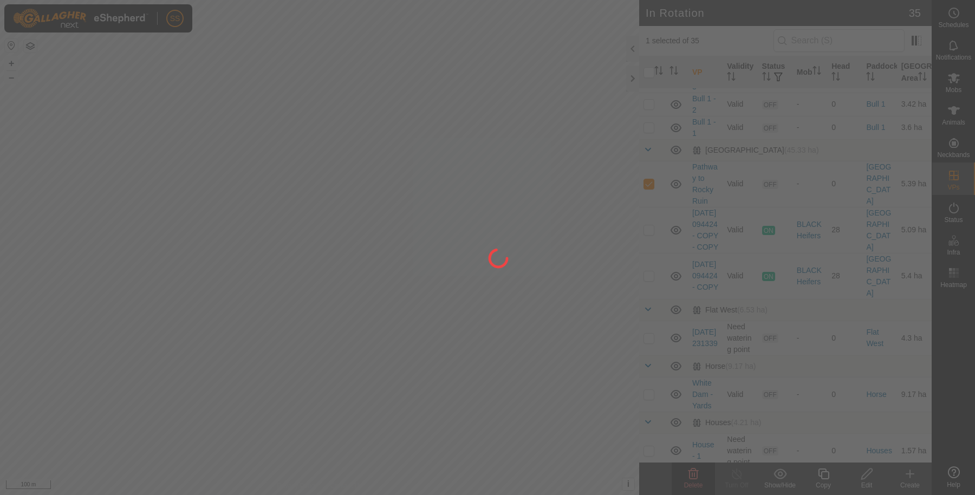
checkbox input "false"
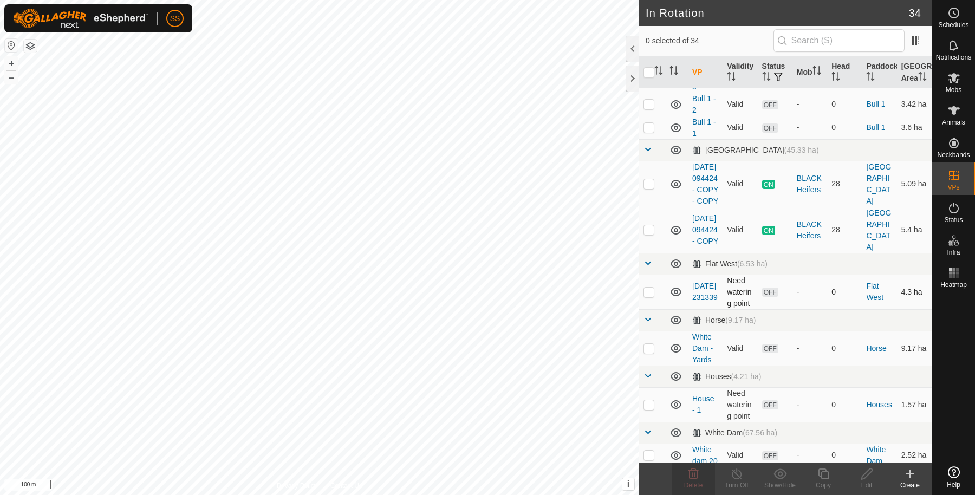
click at [649, 296] on p-checkbox at bounding box center [649, 292] width 11 height 9
checkbox input "true"
click at [870, 480] on icon at bounding box center [867, 474] width 14 height 13
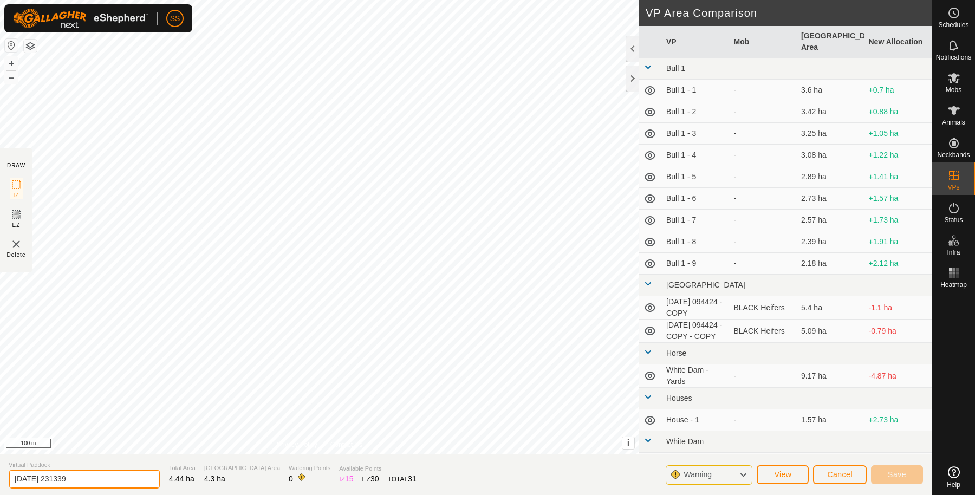
drag, startPoint x: 118, startPoint y: 484, endPoint x: 0, endPoint y: 484, distance: 117.6
click at [0, 484] on section "Virtual Paddock 2025-08-03 231339 Total Area 4.44 ha Grazing Area 4.3 ha Wateri…" at bounding box center [466, 474] width 932 height 41
type input "Flat West - 1"
click at [885, 470] on button "Save" at bounding box center [897, 474] width 52 height 19
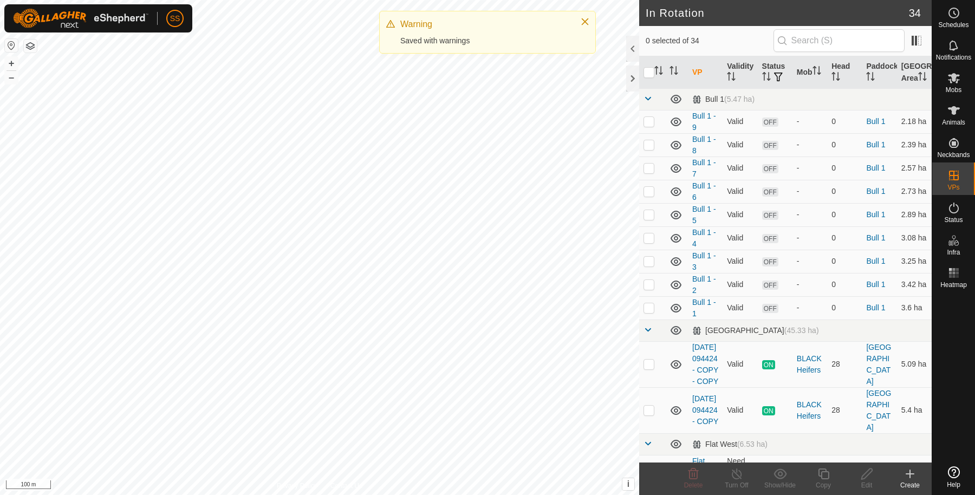
click at [910, 480] on icon at bounding box center [910, 474] width 13 height 13
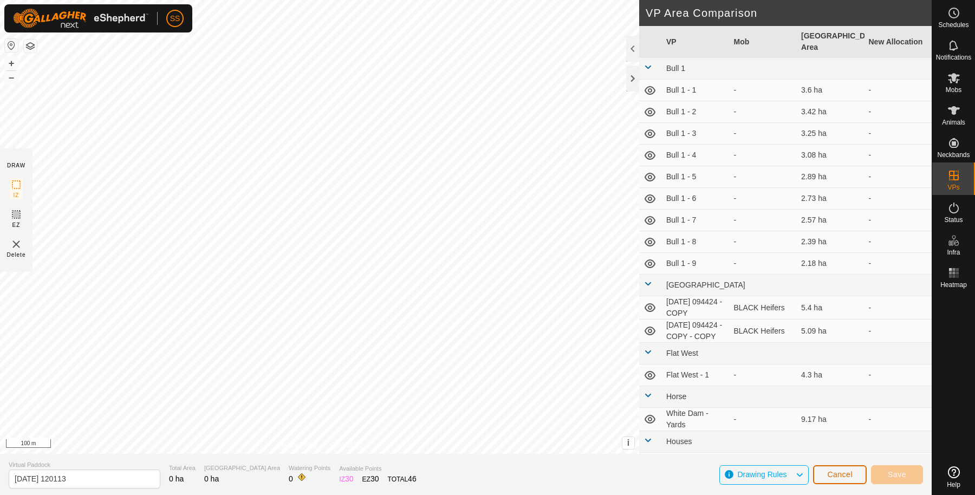
click at [847, 481] on button "Cancel" at bounding box center [840, 474] width 54 height 19
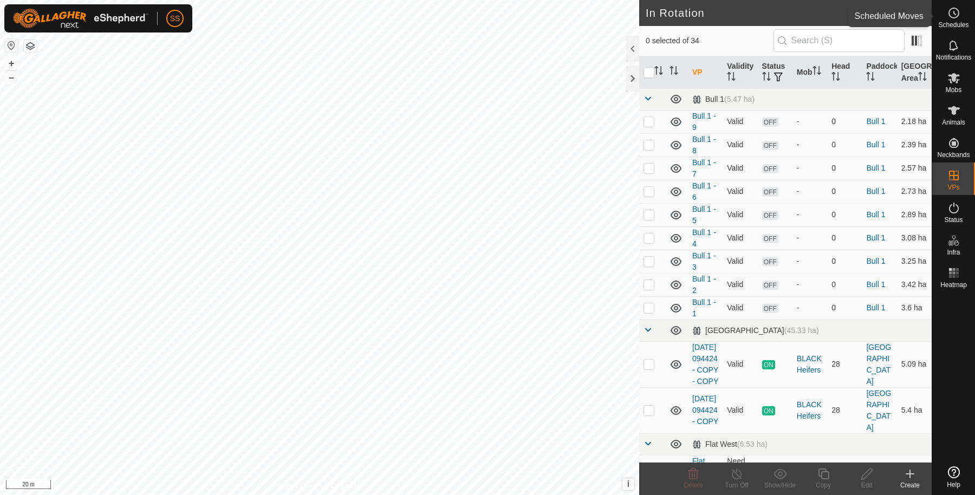
click at [966, 9] on div "Schedules" at bounding box center [954, 16] width 43 height 33
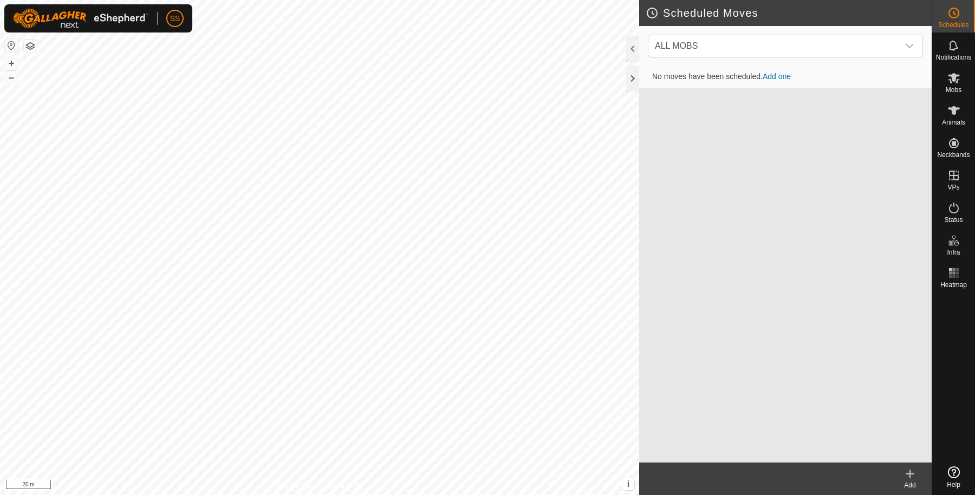
click at [783, 73] on link "Add one" at bounding box center [777, 76] width 28 height 9
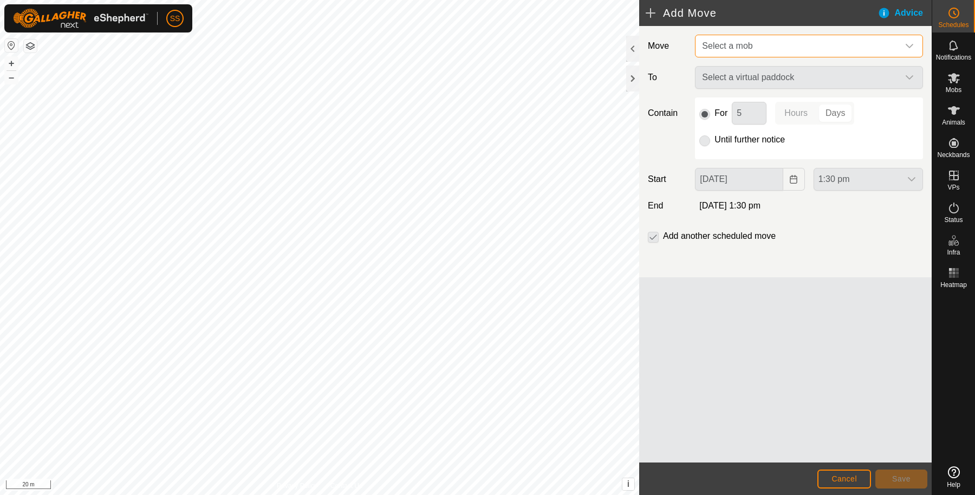
click at [758, 47] on span "Select a mob" at bounding box center [798, 46] width 201 height 22
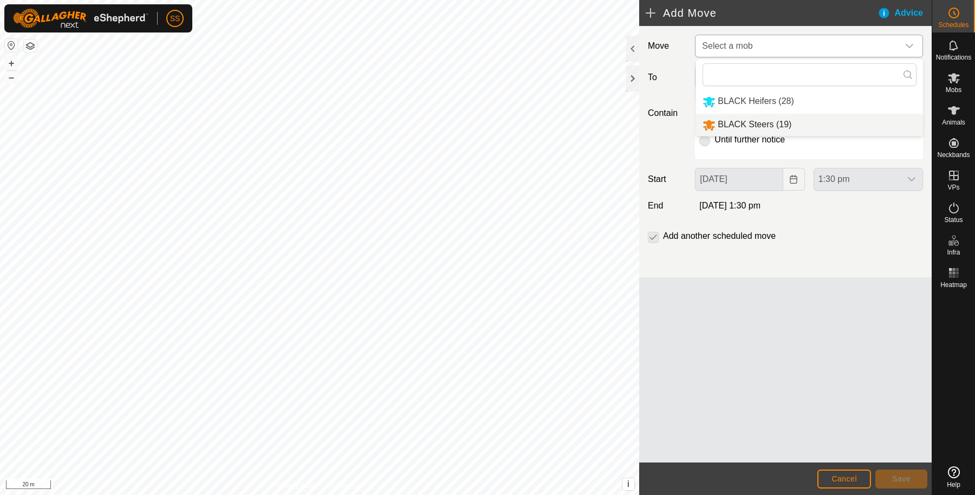
click at [748, 130] on li "BLACK Steers (19)" at bounding box center [809, 125] width 227 height 22
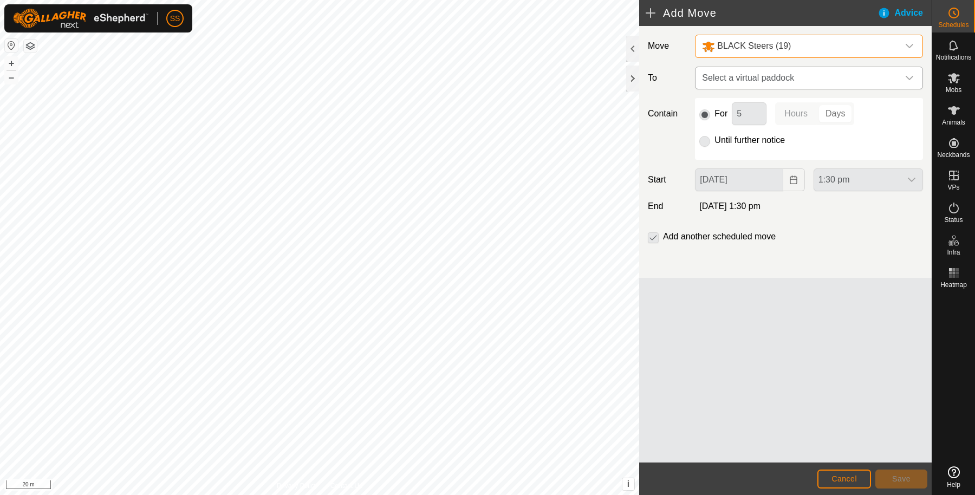
click at [744, 86] on span "Select a virtual paddock" at bounding box center [798, 78] width 201 height 22
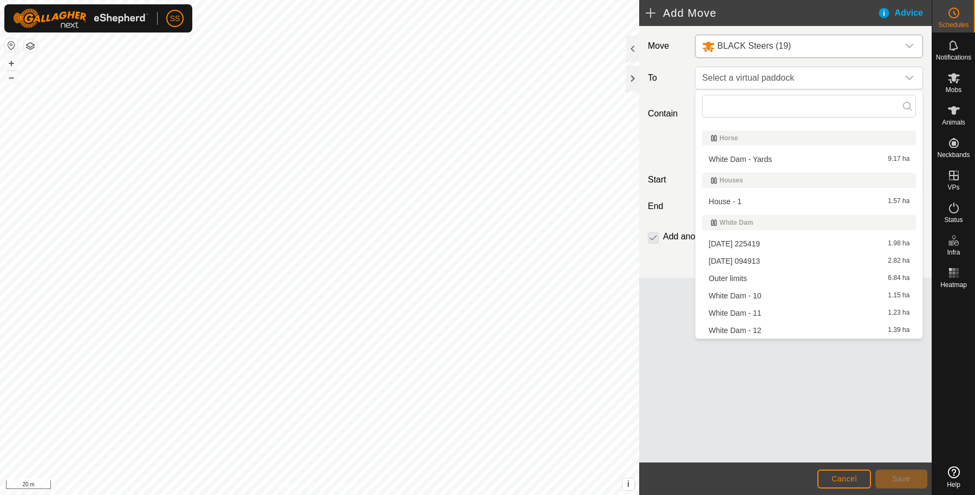
scroll to position [521, 0]
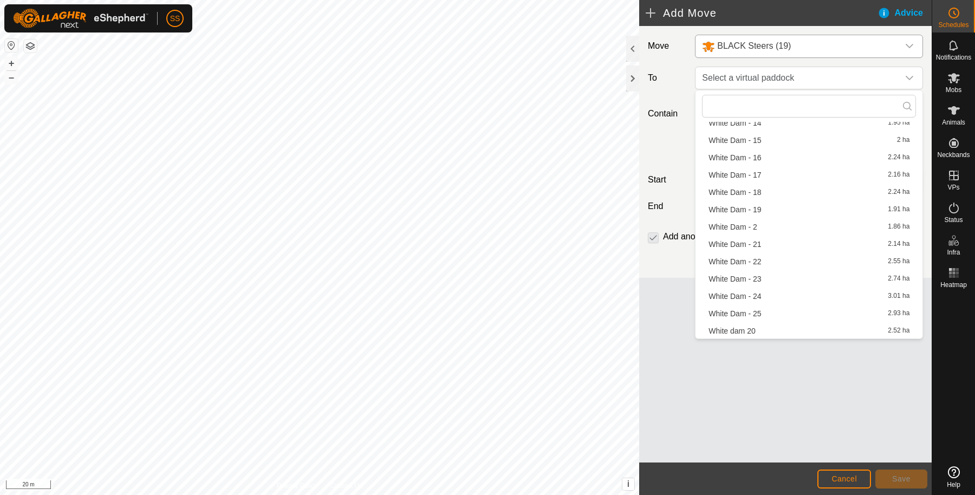
click at [752, 313] on li "White Dam - 25 2.93 ha" at bounding box center [809, 314] width 214 height 16
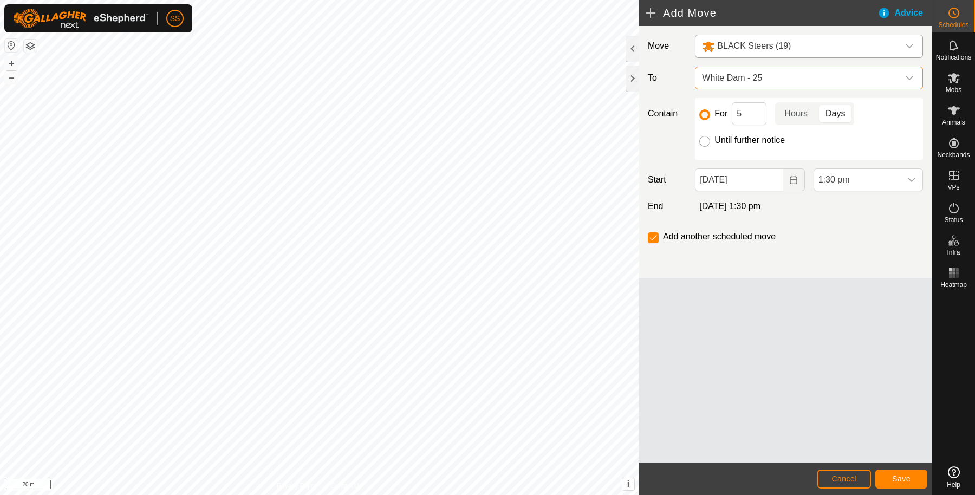
click at [707, 139] on input "Until further notice" at bounding box center [705, 141] width 11 height 11
radio input "true"
checkbox input "false"
click at [832, 297] on div "Move BLACK Steers (19) To White Dam - 25 Contain For 5 Hours Days Until further…" at bounding box center [785, 244] width 293 height 437
click at [900, 179] on span "1:30 pm" at bounding box center [857, 180] width 87 height 22
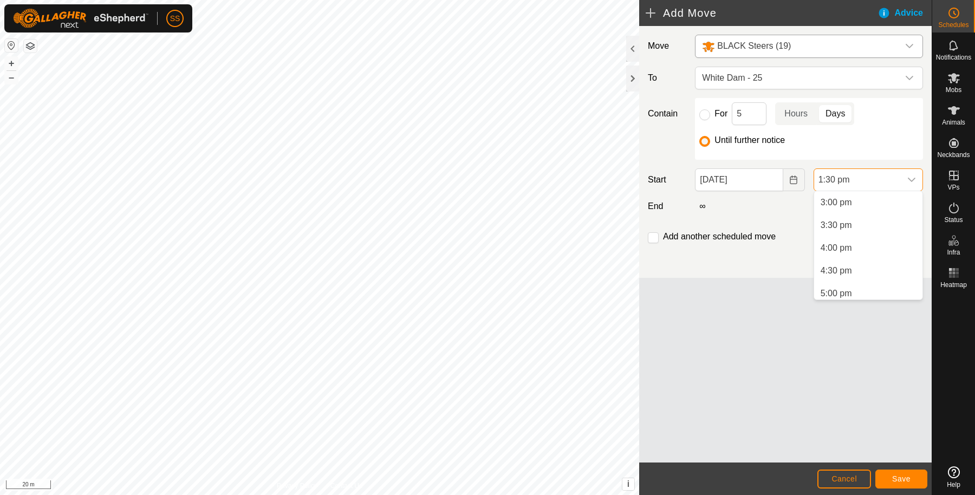
scroll to position [787, 0]
click at [857, 211] on li "5:30 pm" at bounding box center [868, 211] width 108 height 22
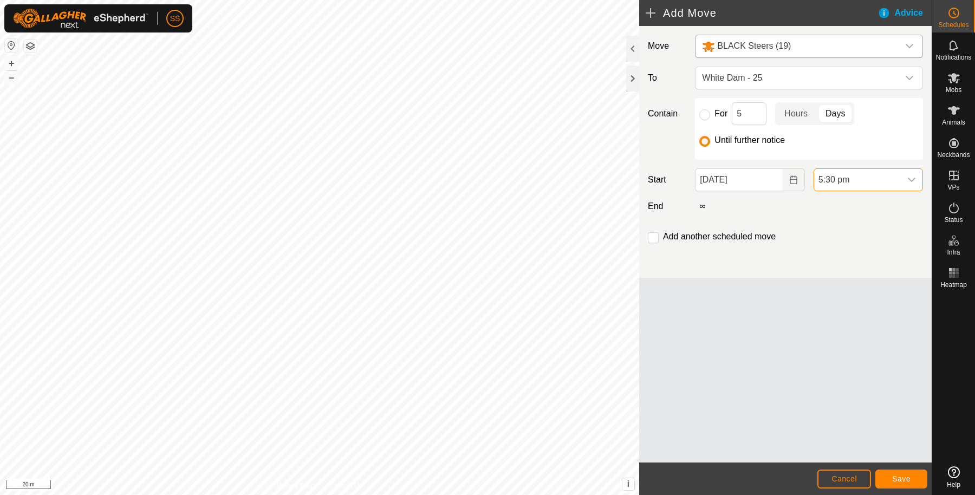
scroll to position [614, 0]
click at [901, 475] on span "Save" at bounding box center [901, 479] width 18 height 9
